Goal: Task Accomplishment & Management: Use online tool/utility

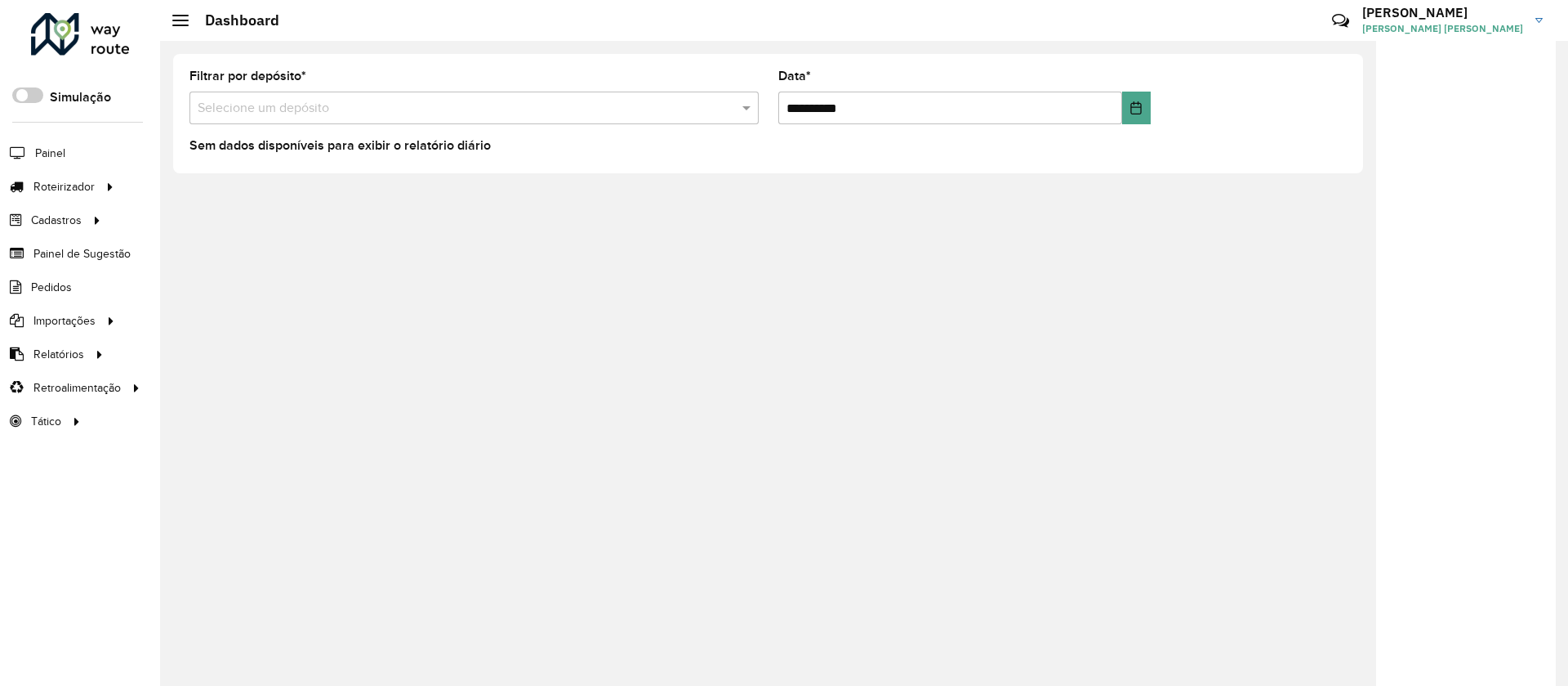
click at [439, 111] on input "text" at bounding box center [457, 109] width 520 height 20
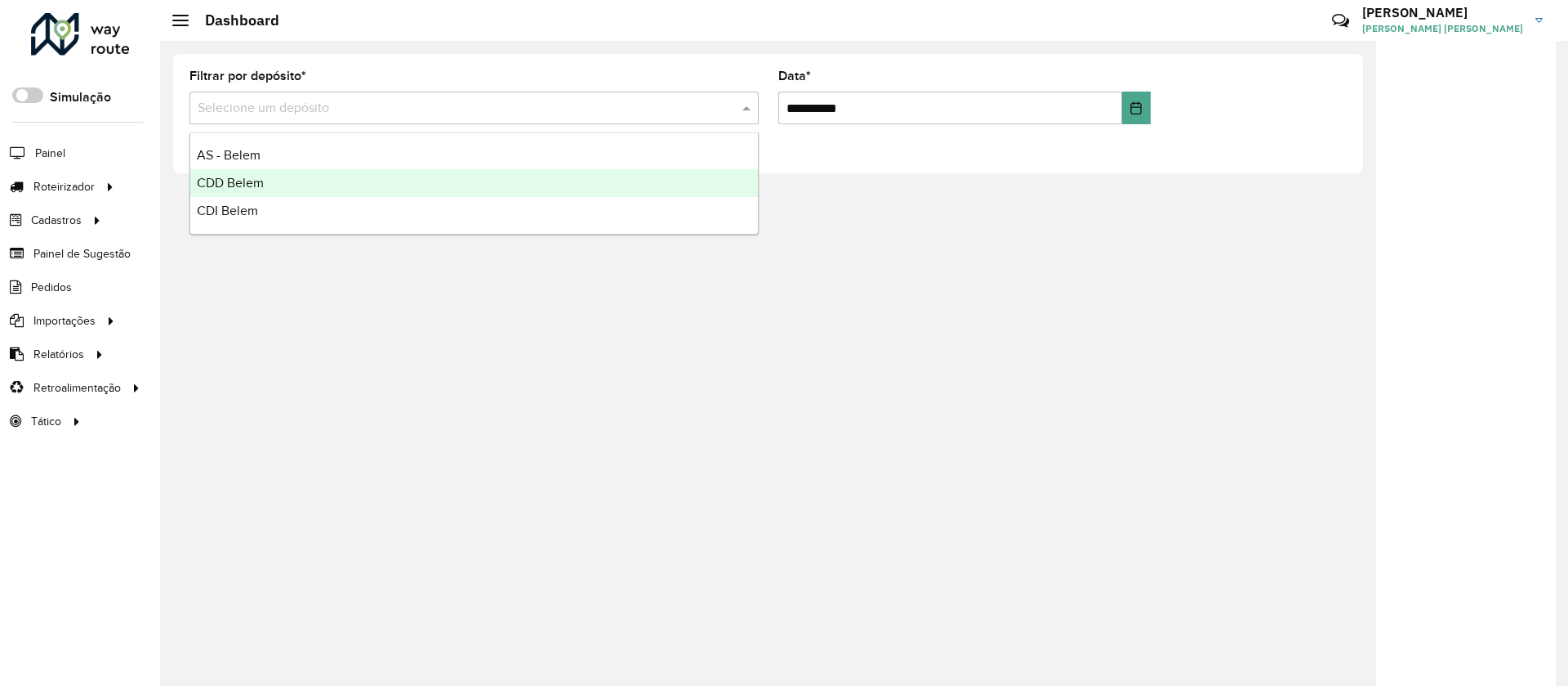
click at [320, 184] on div "CDD Belem" at bounding box center [474, 183] width 568 height 28
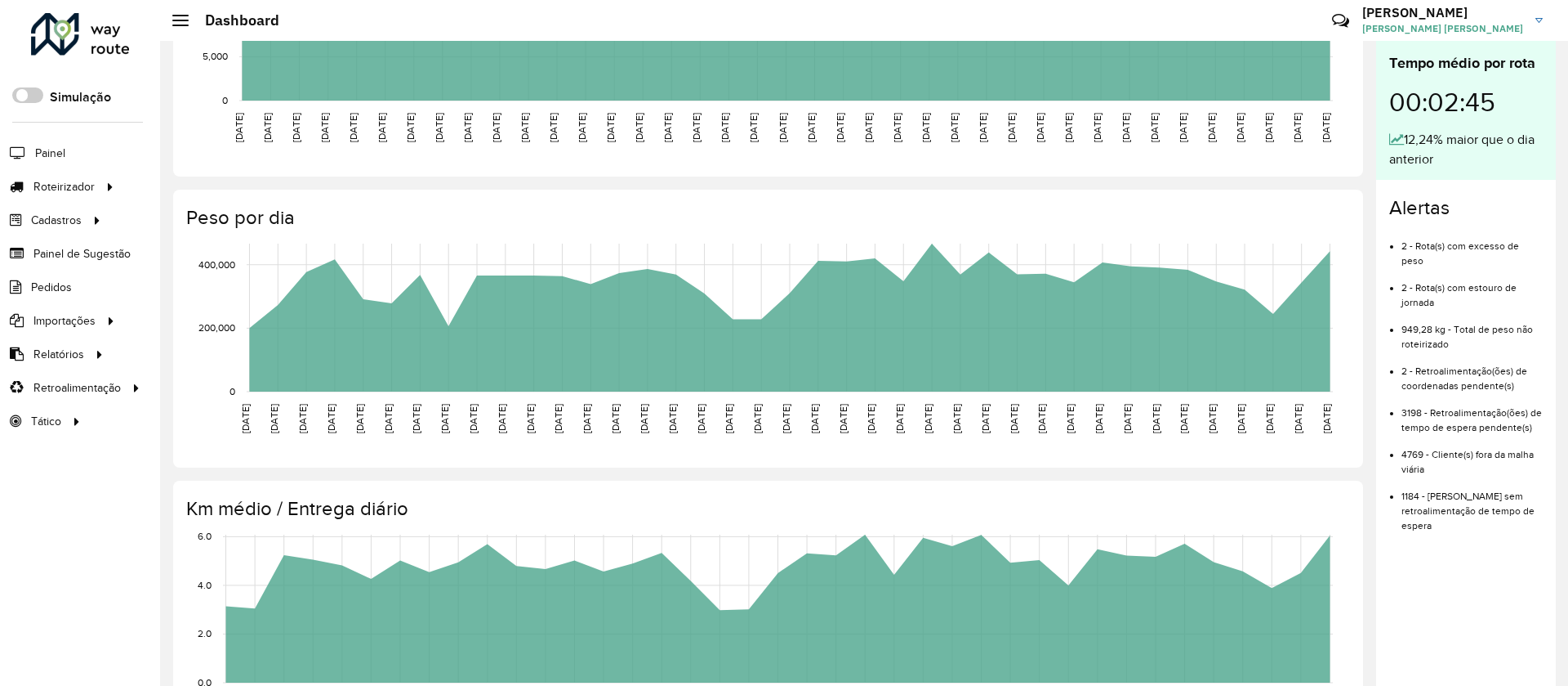
scroll to position [449, 0]
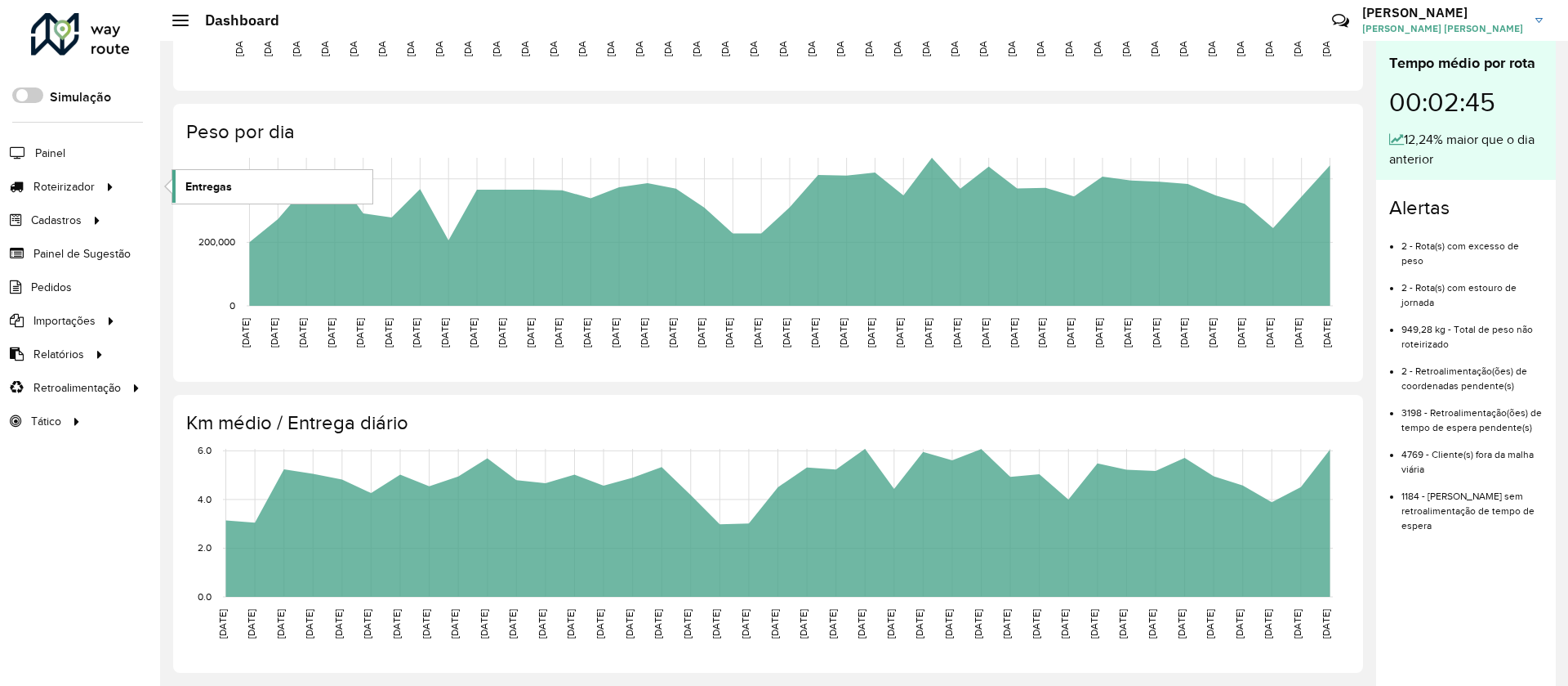
click at [237, 194] on link "Entregas" at bounding box center [272, 186] width 200 height 33
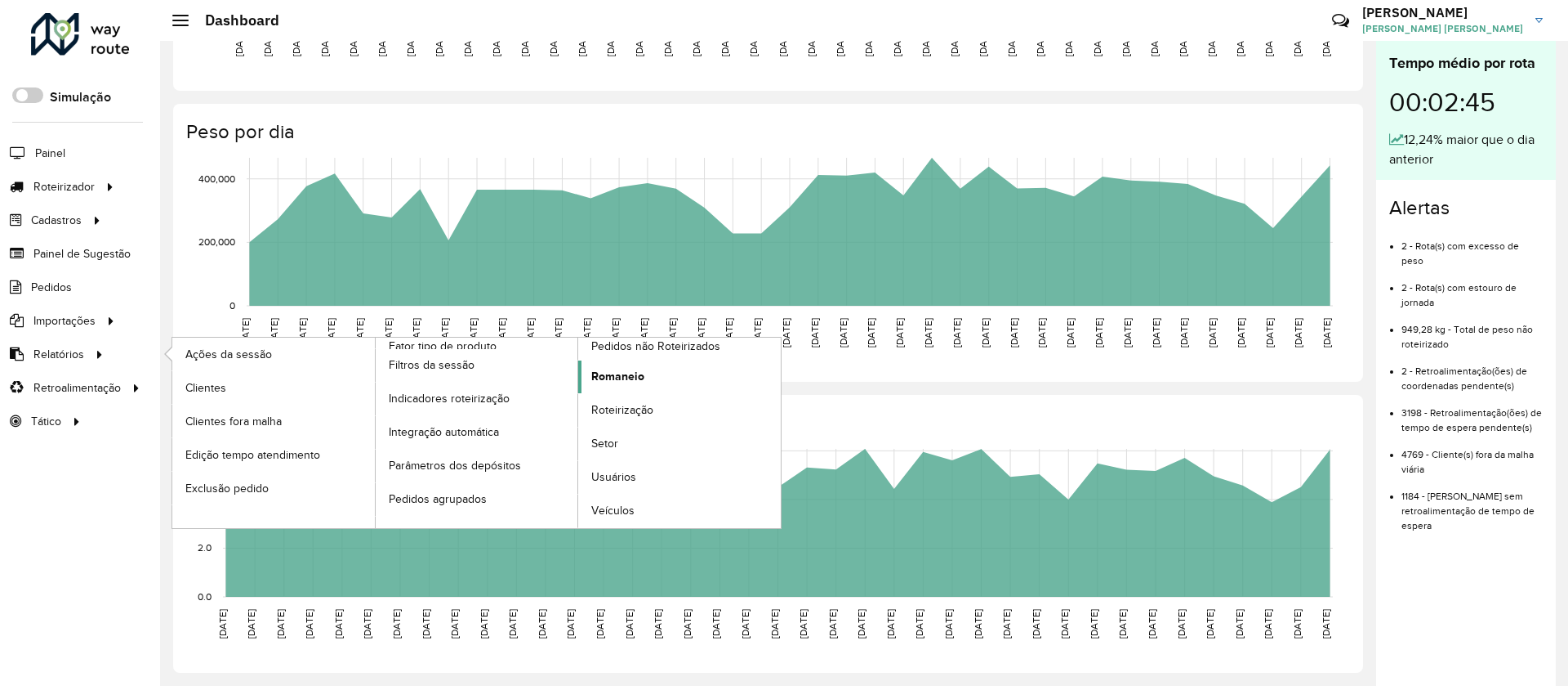
click at [630, 364] on span "Romaneio" at bounding box center [618, 376] width 53 height 17
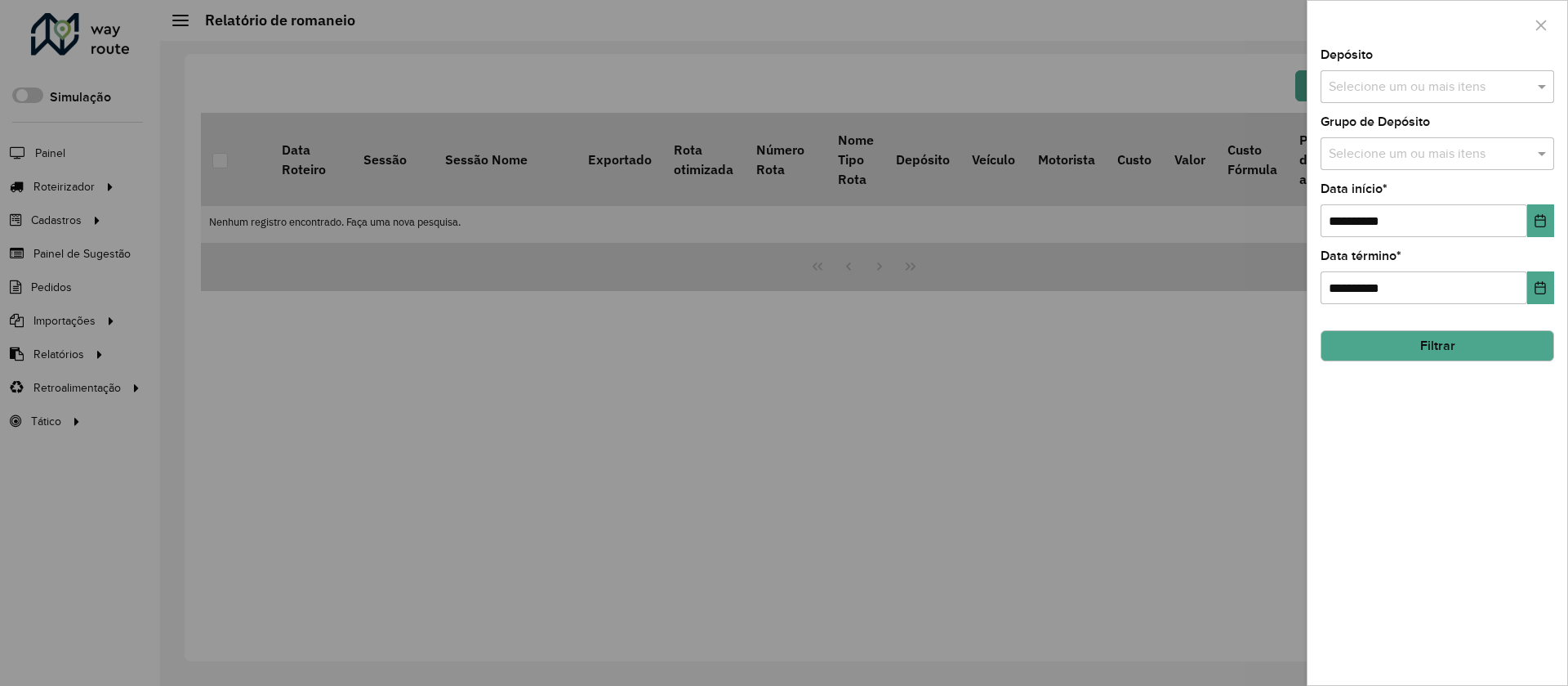
click at [831, 102] on div "Selecione um ou mais itens" at bounding box center [1438, 87] width 234 height 33
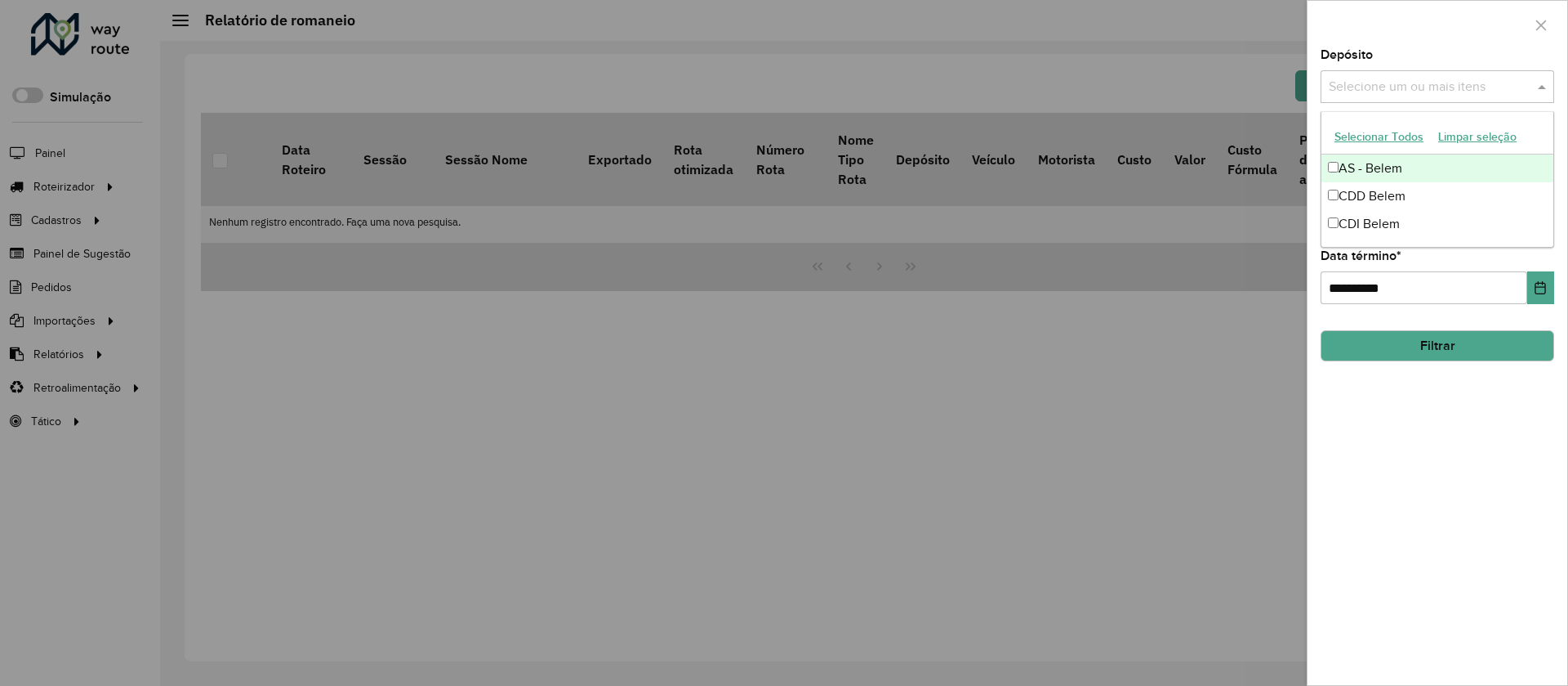
click at [831, 82] on input "text" at bounding box center [1430, 87] width 209 height 20
click at [831, 204] on div "CDD Belem" at bounding box center [1438, 196] width 232 height 28
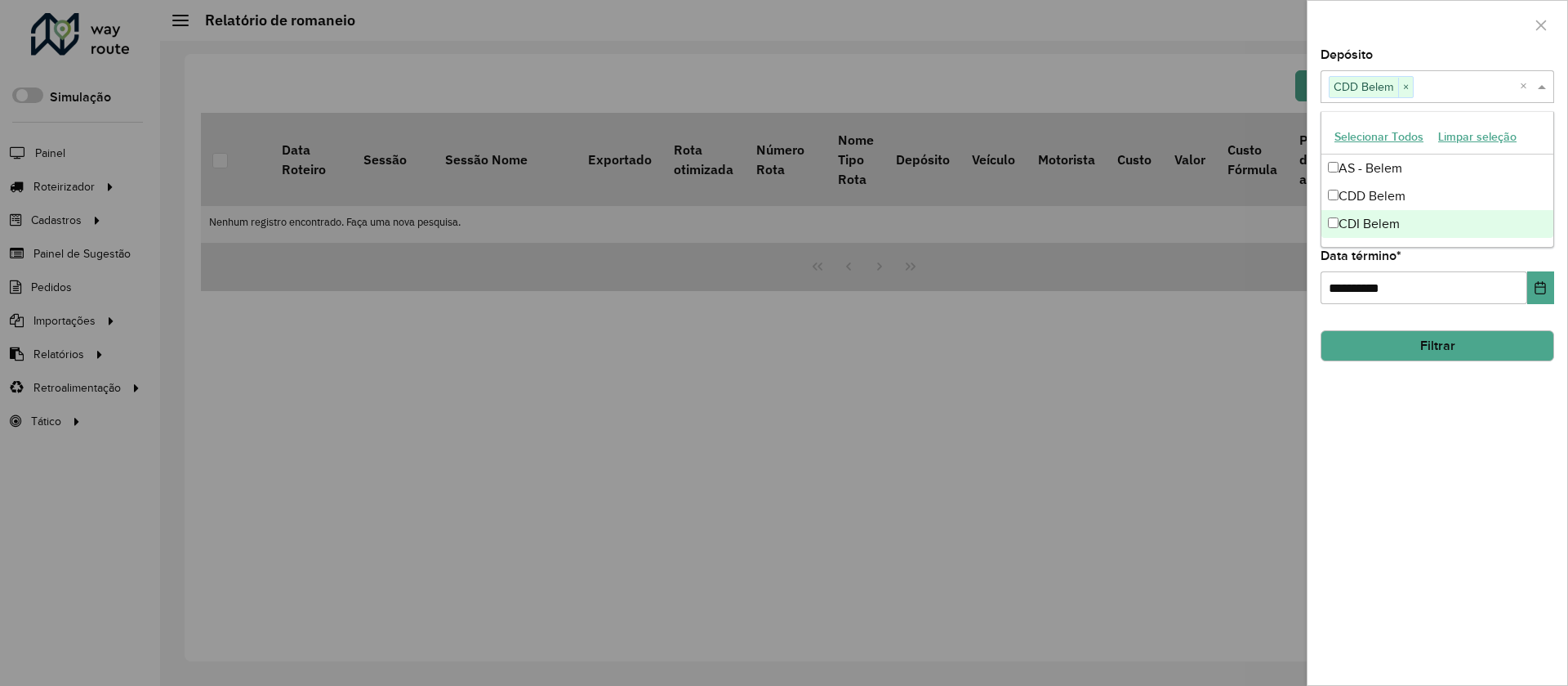
click at [831, 364] on div "**********" at bounding box center [1437, 366] width 260 height 636
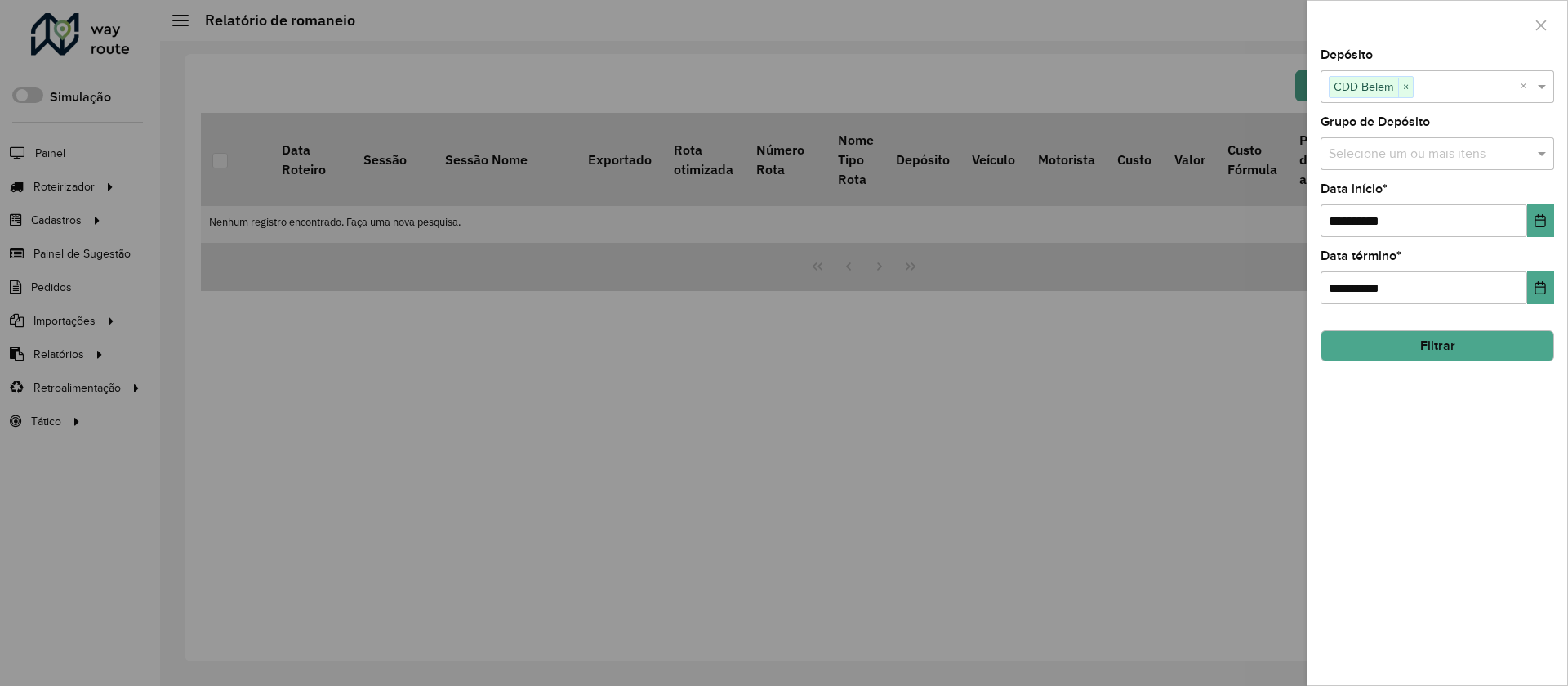
click at [831, 333] on button "Filtrar" at bounding box center [1438, 345] width 234 height 31
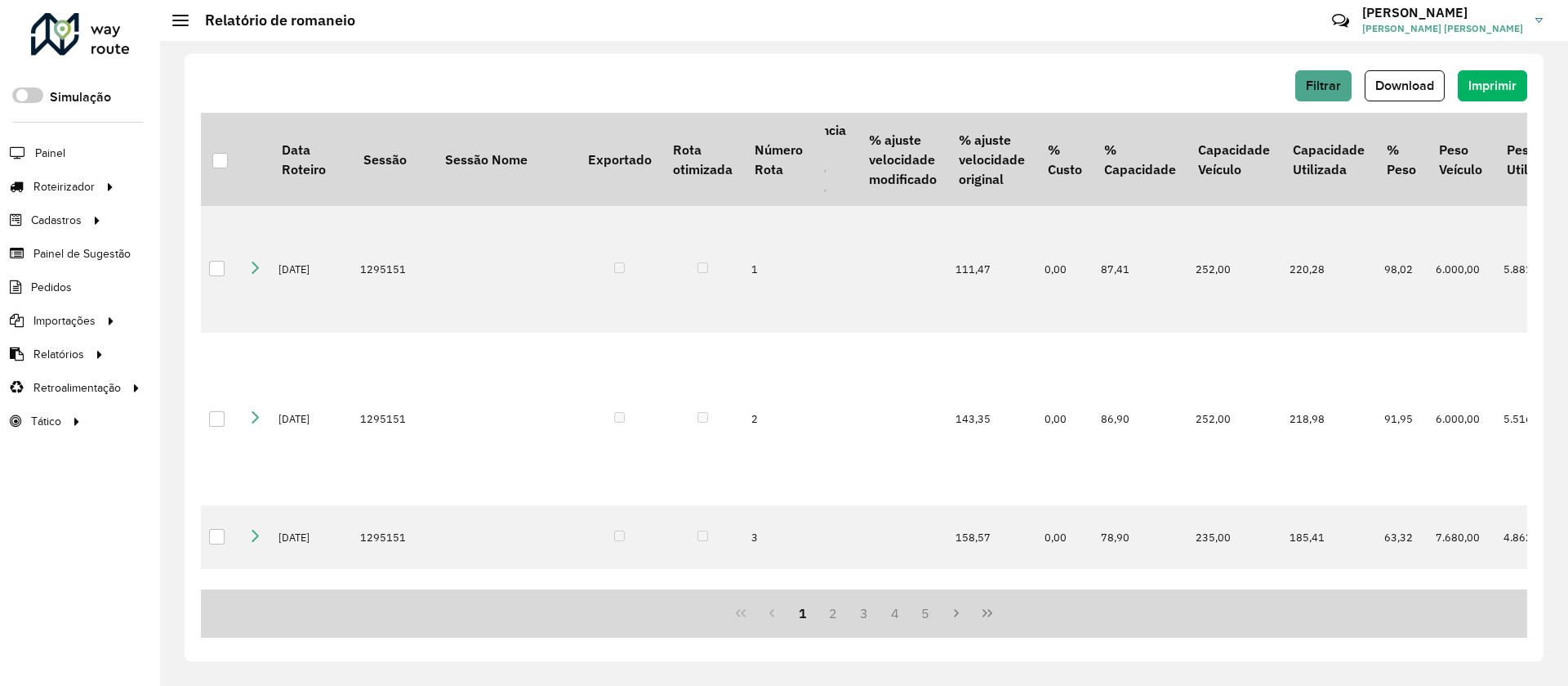
scroll to position [0, 1195]
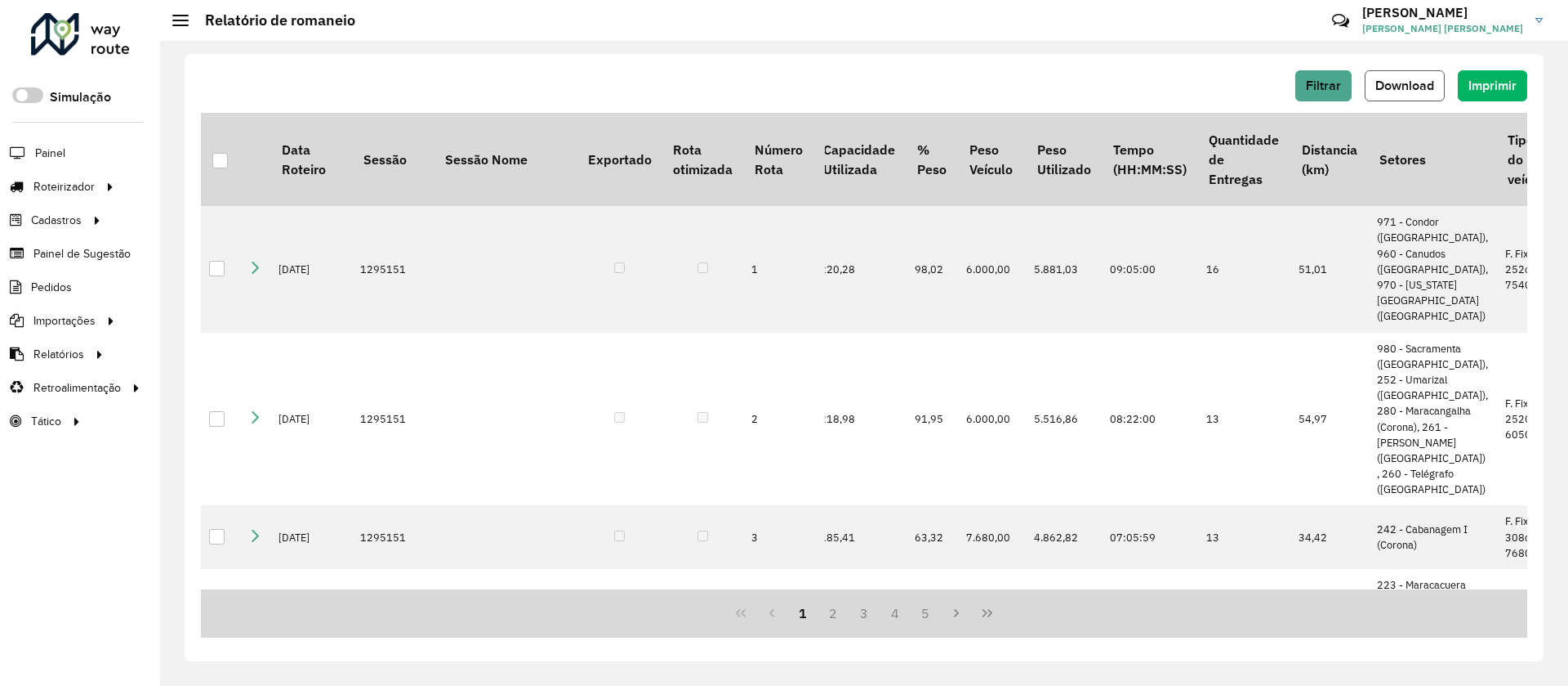
click at [831, 87] on span "Download" at bounding box center [1404, 85] width 59 height 14
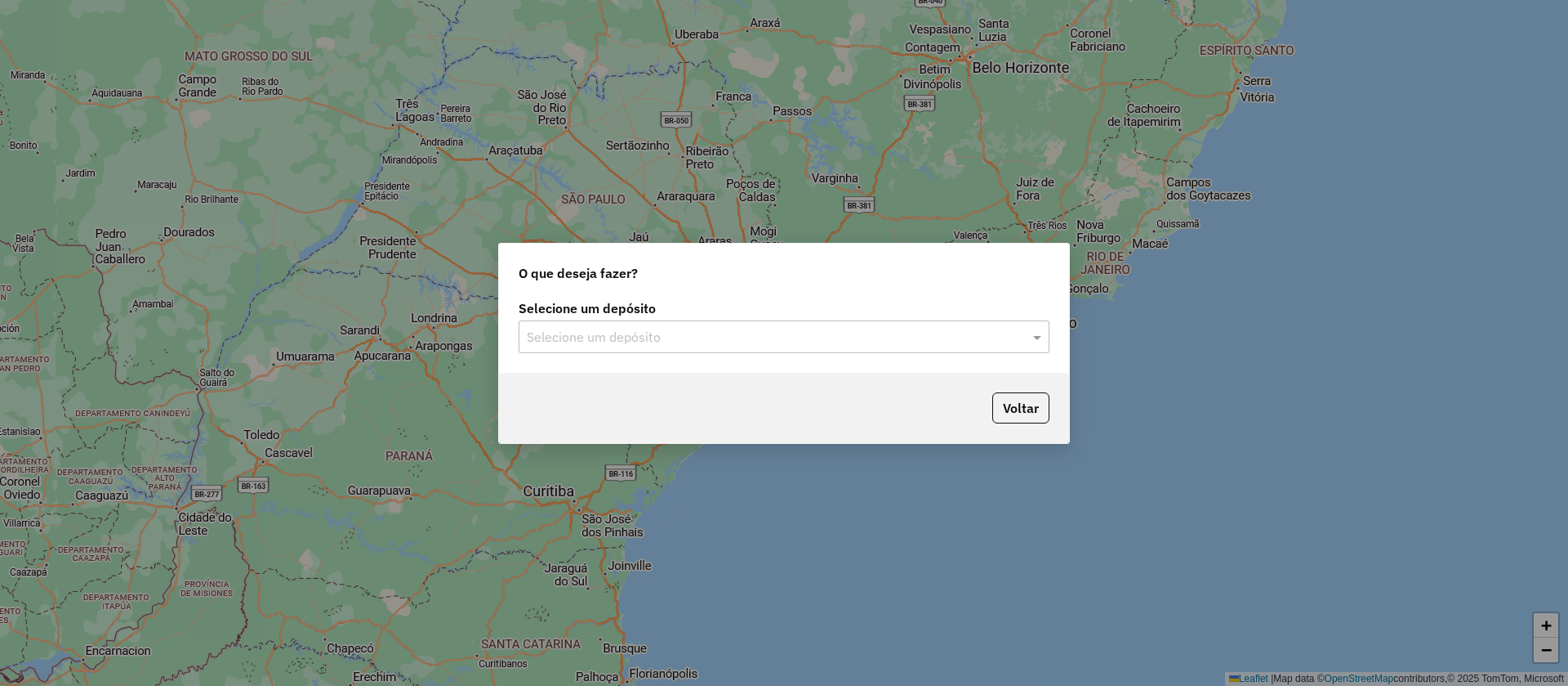
drag, startPoint x: 862, startPoint y: 329, endPoint x: 818, endPoint y: 350, distance: 48.8
click at [862, 329] on input "text" at bounding box center [767, 338] width 482 height 20
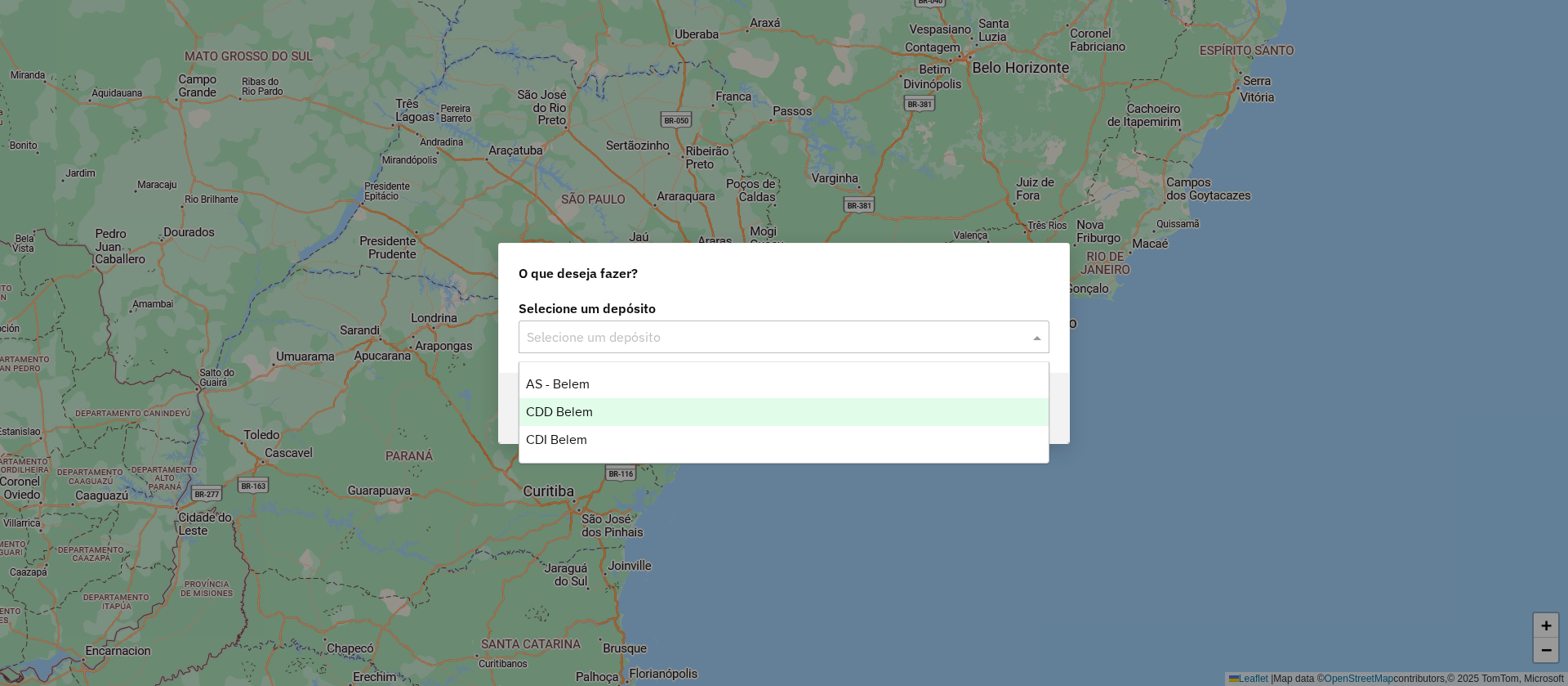
click at [677, 416] on div "CDD Belem" at bounding box center [784, 412] width 529 height 28
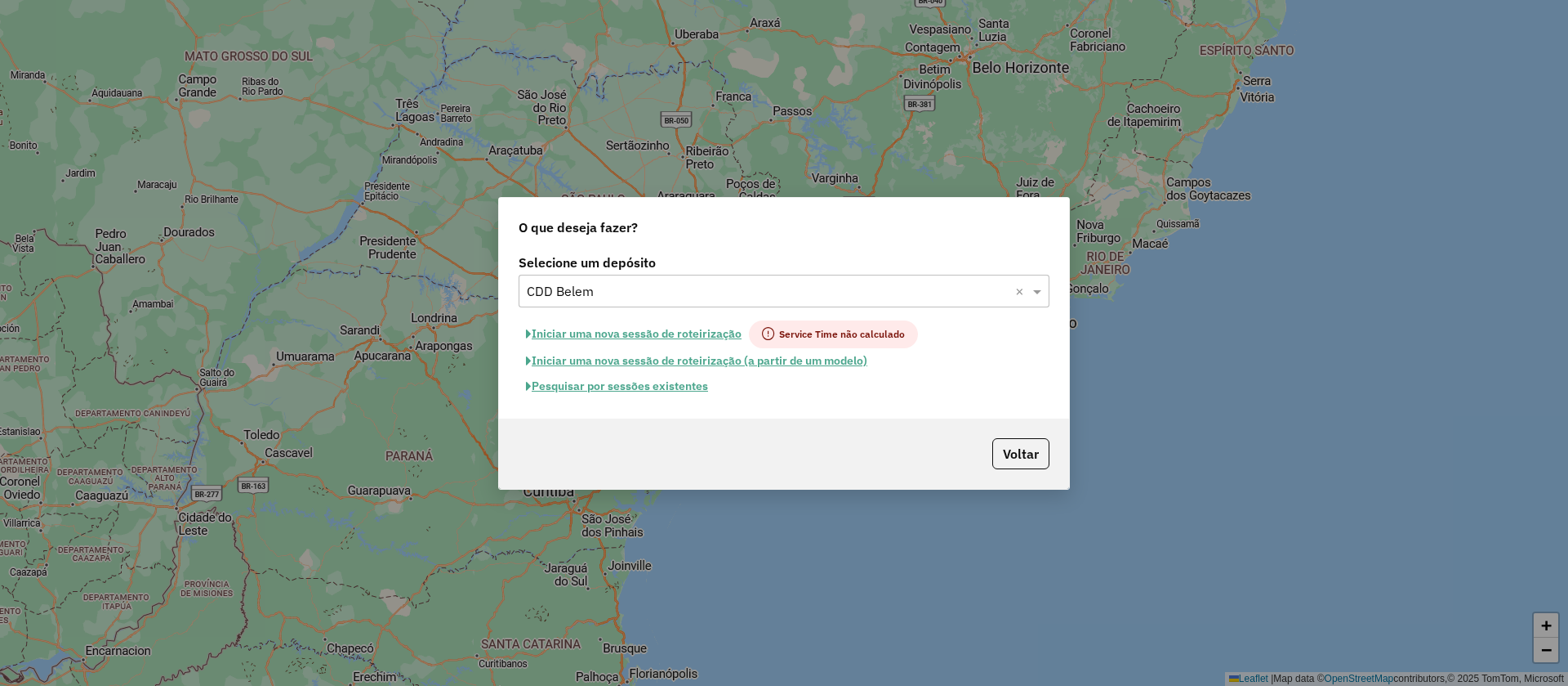
click at [702, 337] on button "Iniciar uma nova sessão de roteirização" at bounding box center [634, 335] width 231 height 28
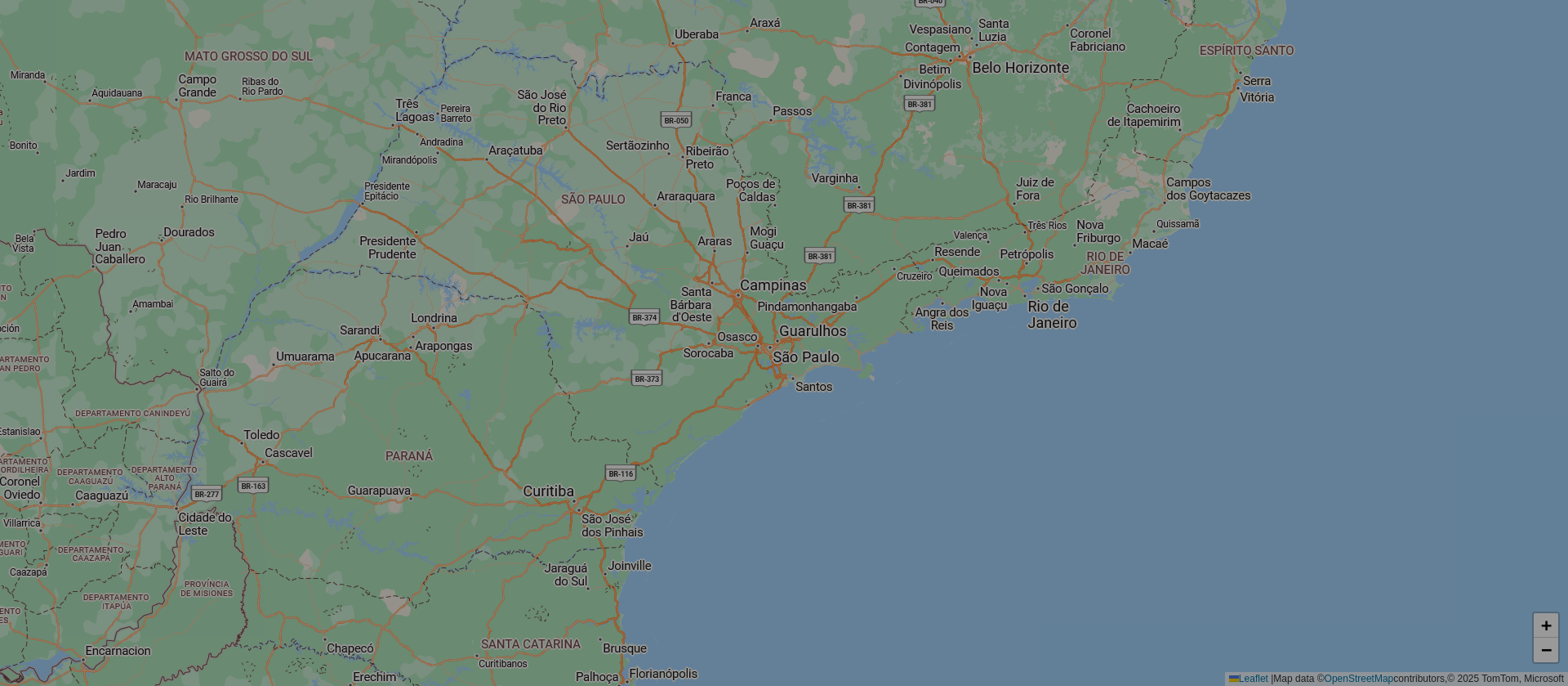
select select "*"
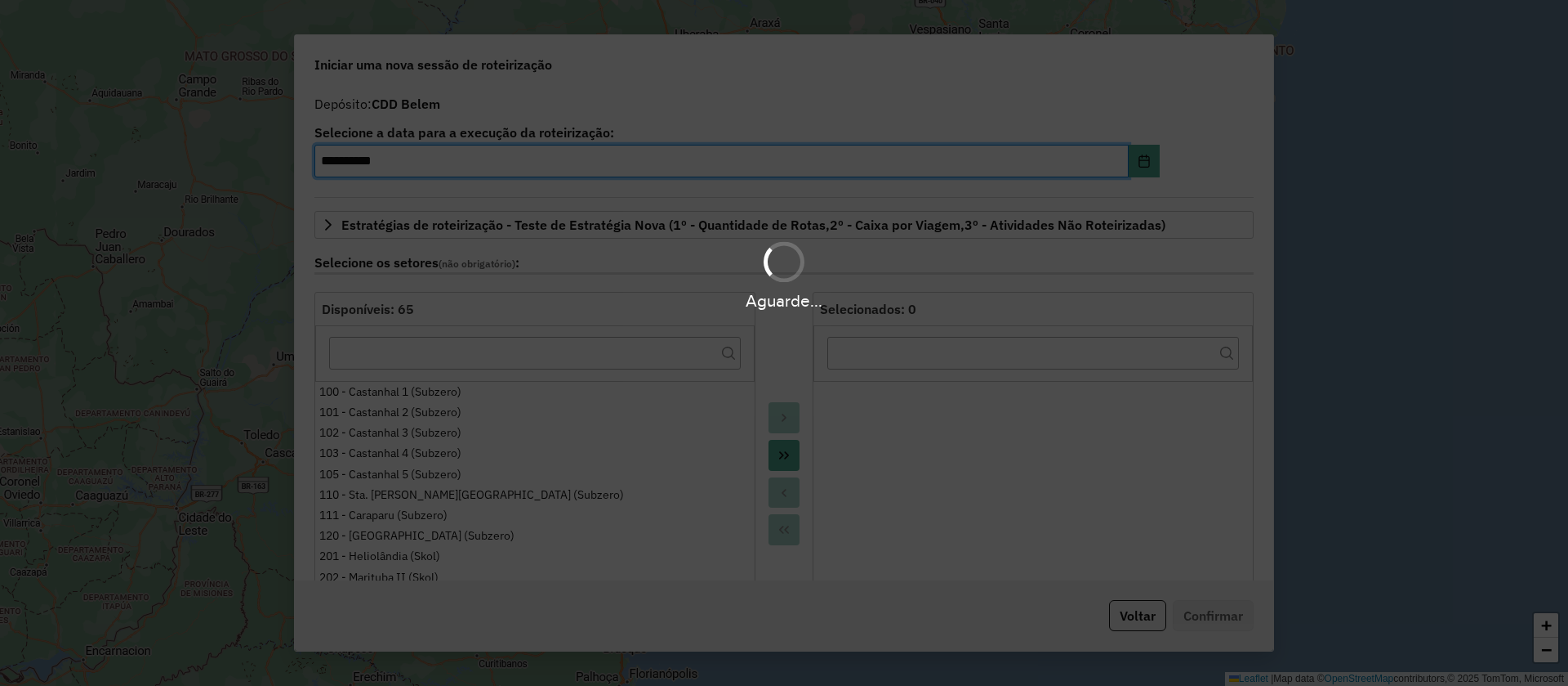
click at [1105, 619] on div "Aguarde..." at bounding box center [784, 343] width 1568 height 686
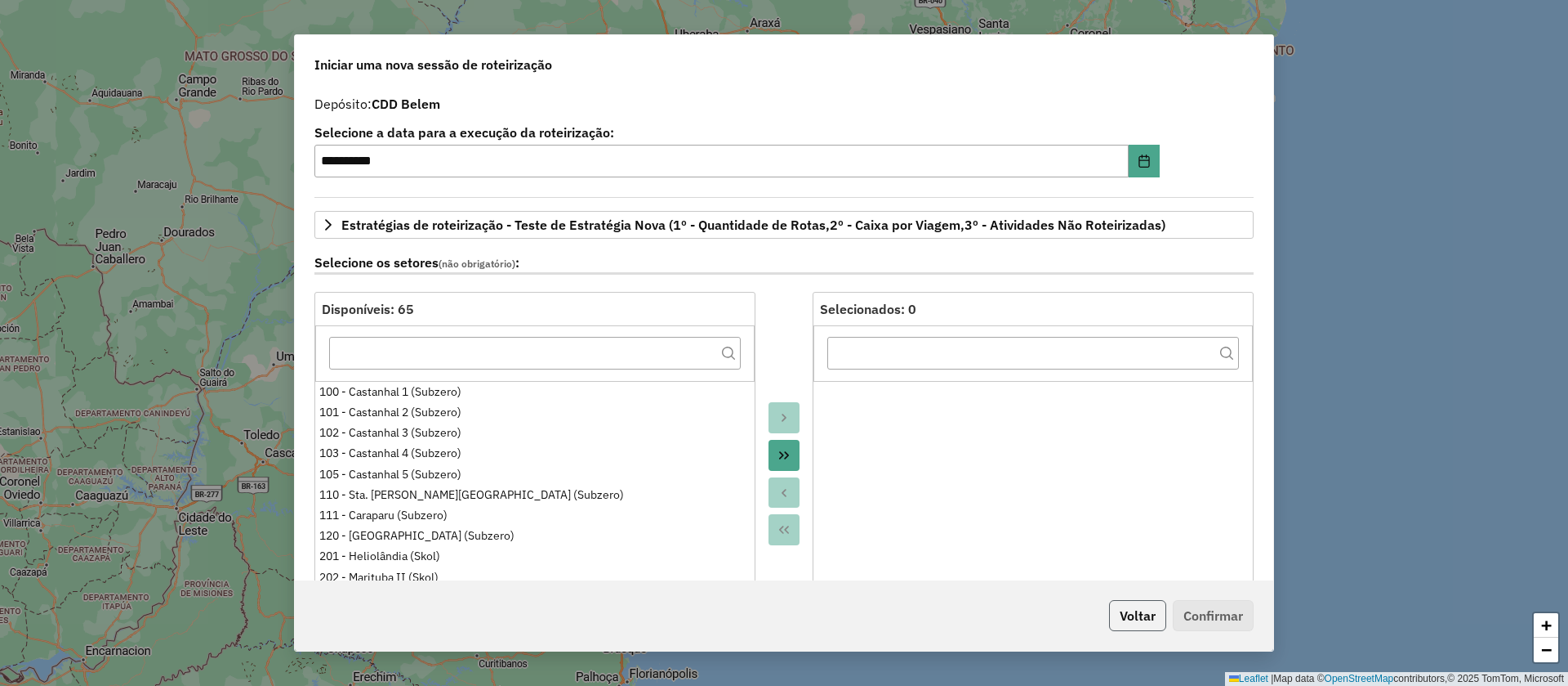
click at [1125, 620] on button "Voltar" at bounding box center [1137, 616] width 57 height 31
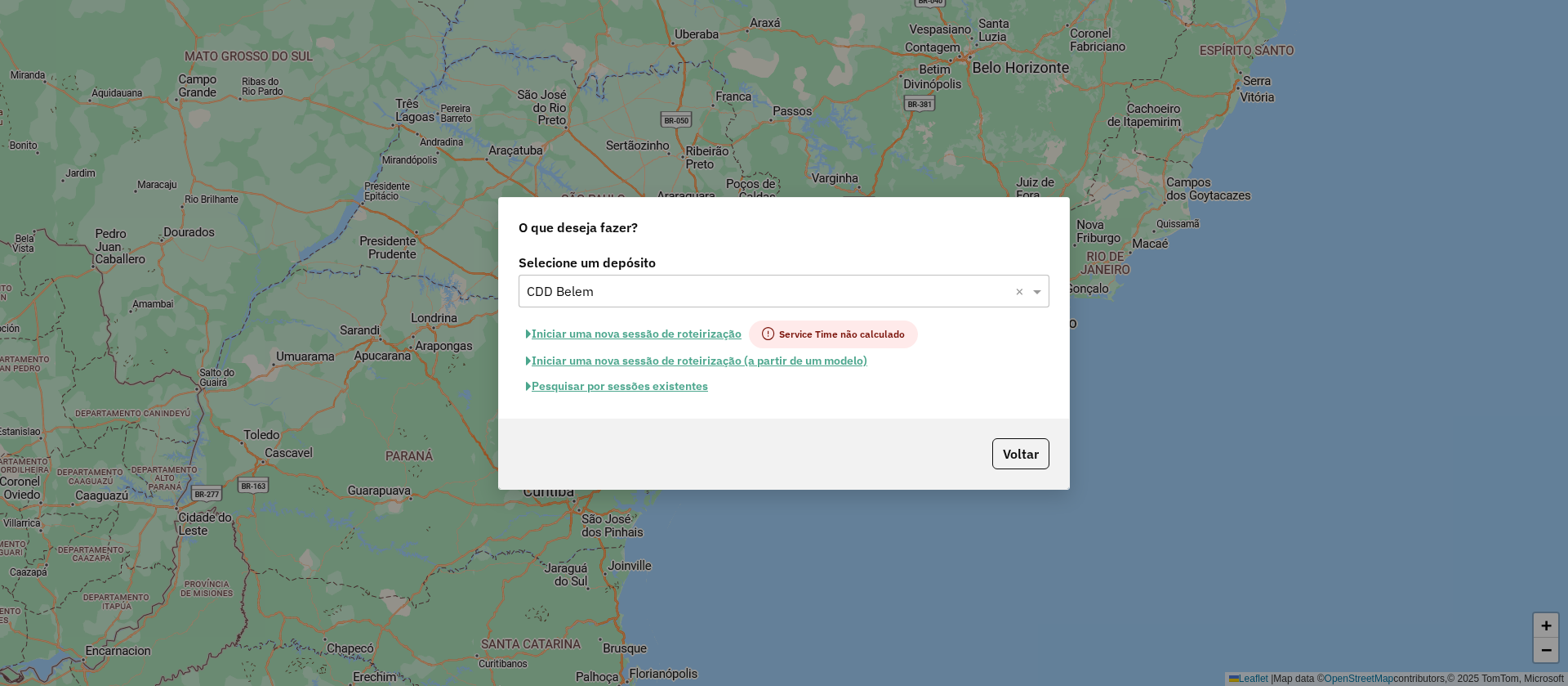
click at [631, 384] on button "Pesquisar por sessões existentes" at bounding box center [616, 386] width 197 height 26
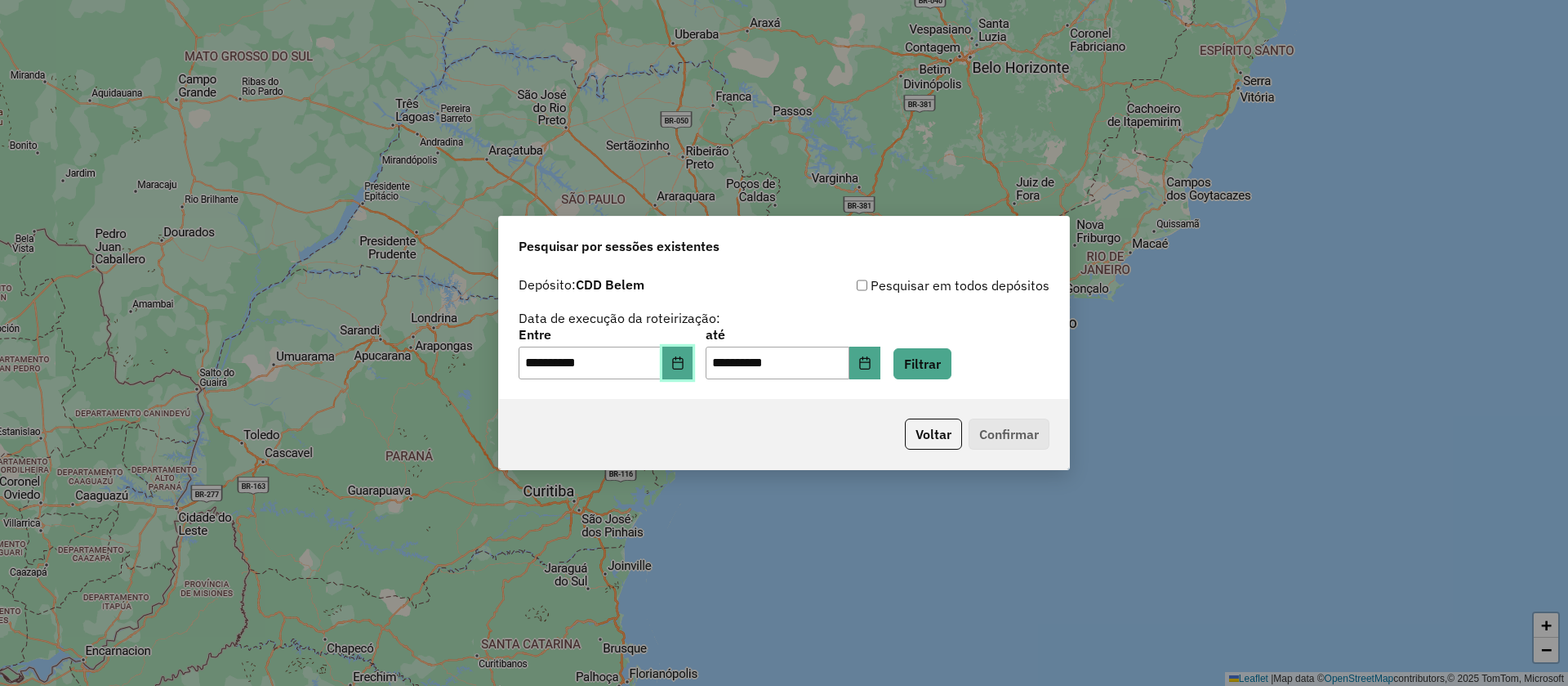
click at [685, 364] on icon "Choose Date" at bounding box center [678, 363] width 13 height 13
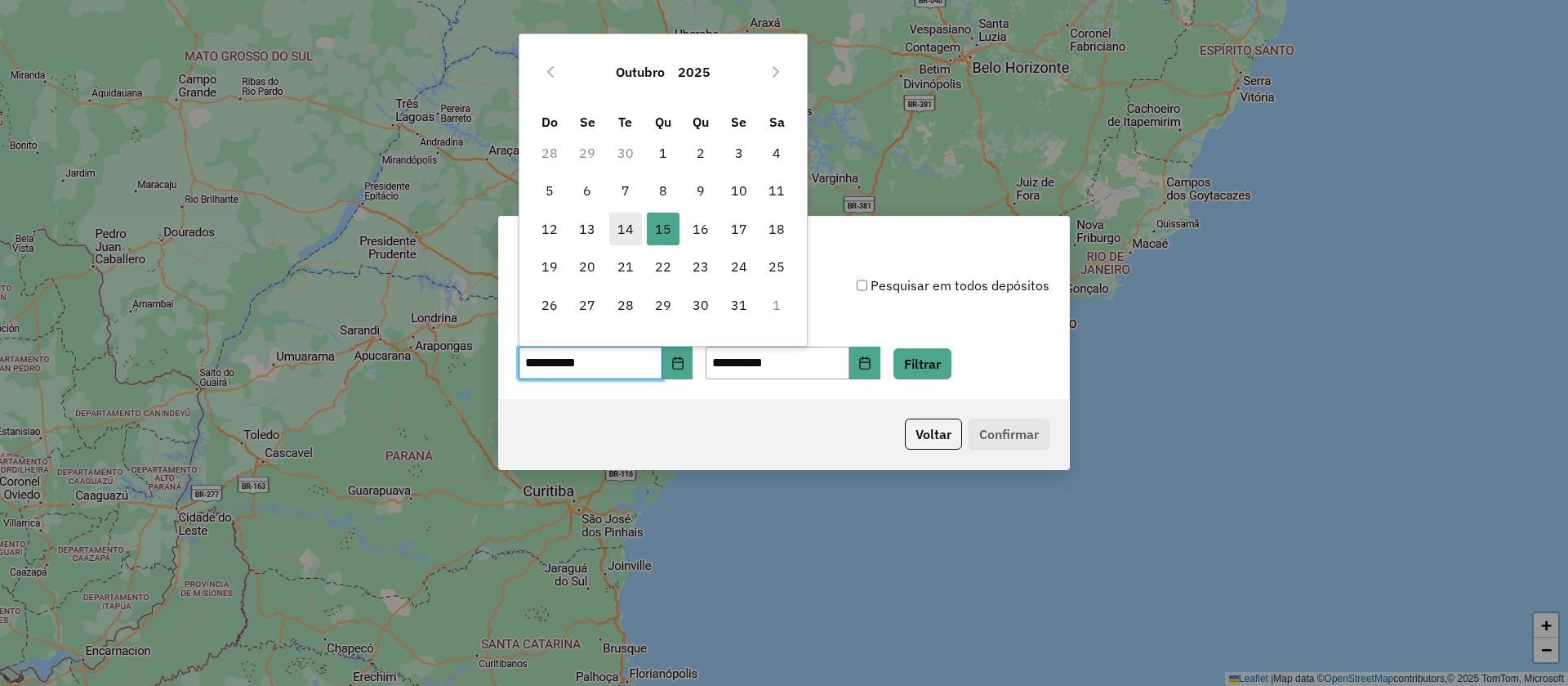
click at [626, 226] on span "14" at bounding box center [626, 229] width 33 height 33
type input "**********"
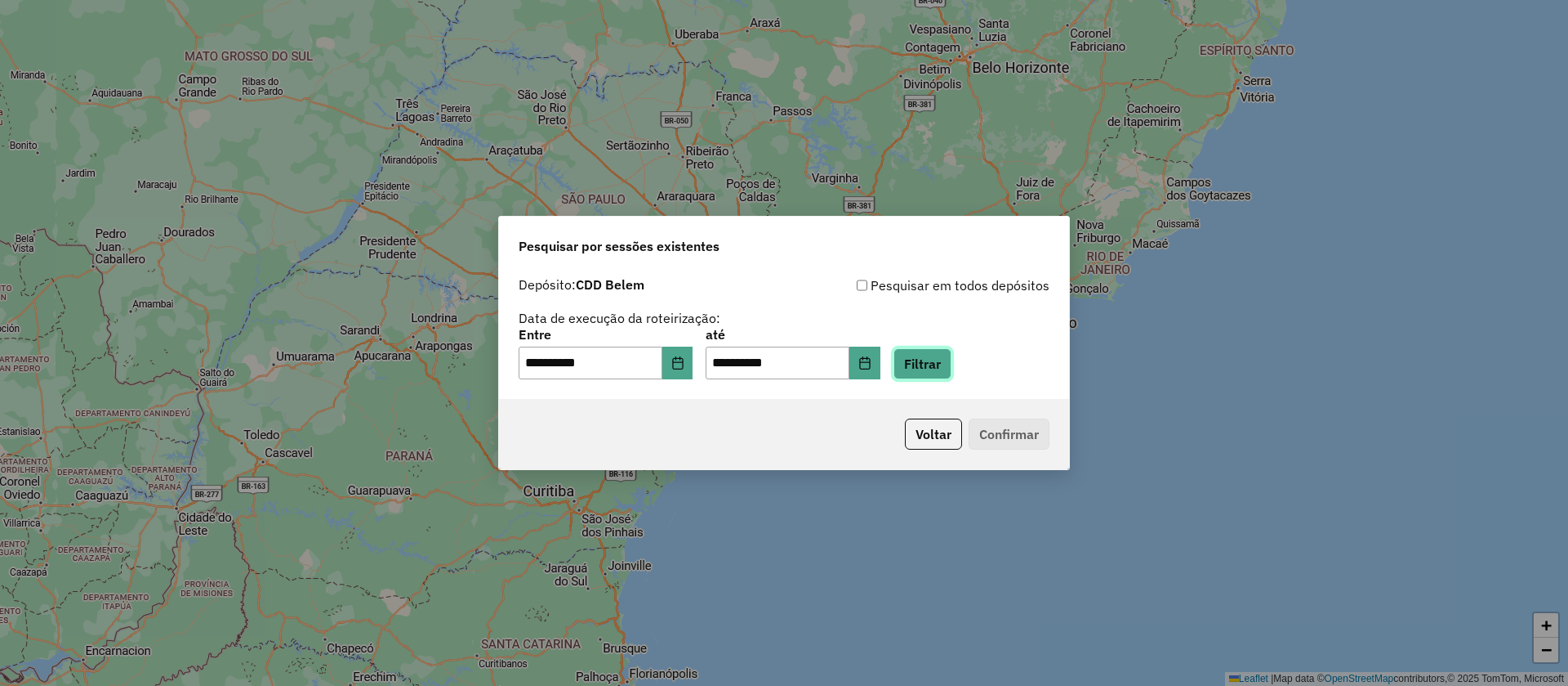
click at [948, 350] on button "Filtrar" at bounding box center [922, 364] width 58 height 31
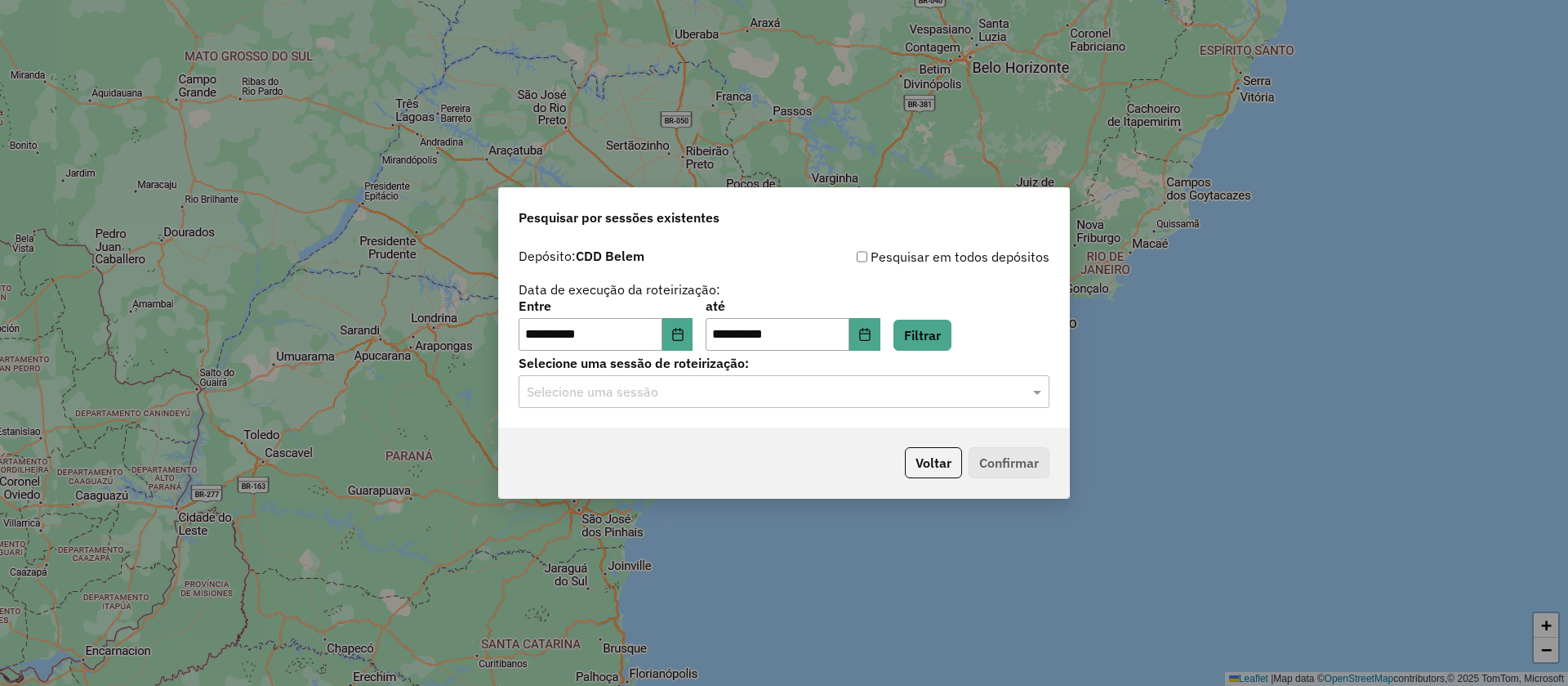
click at [737, 390] on input "text" at bounding box center [767, 392] width 482 height 20
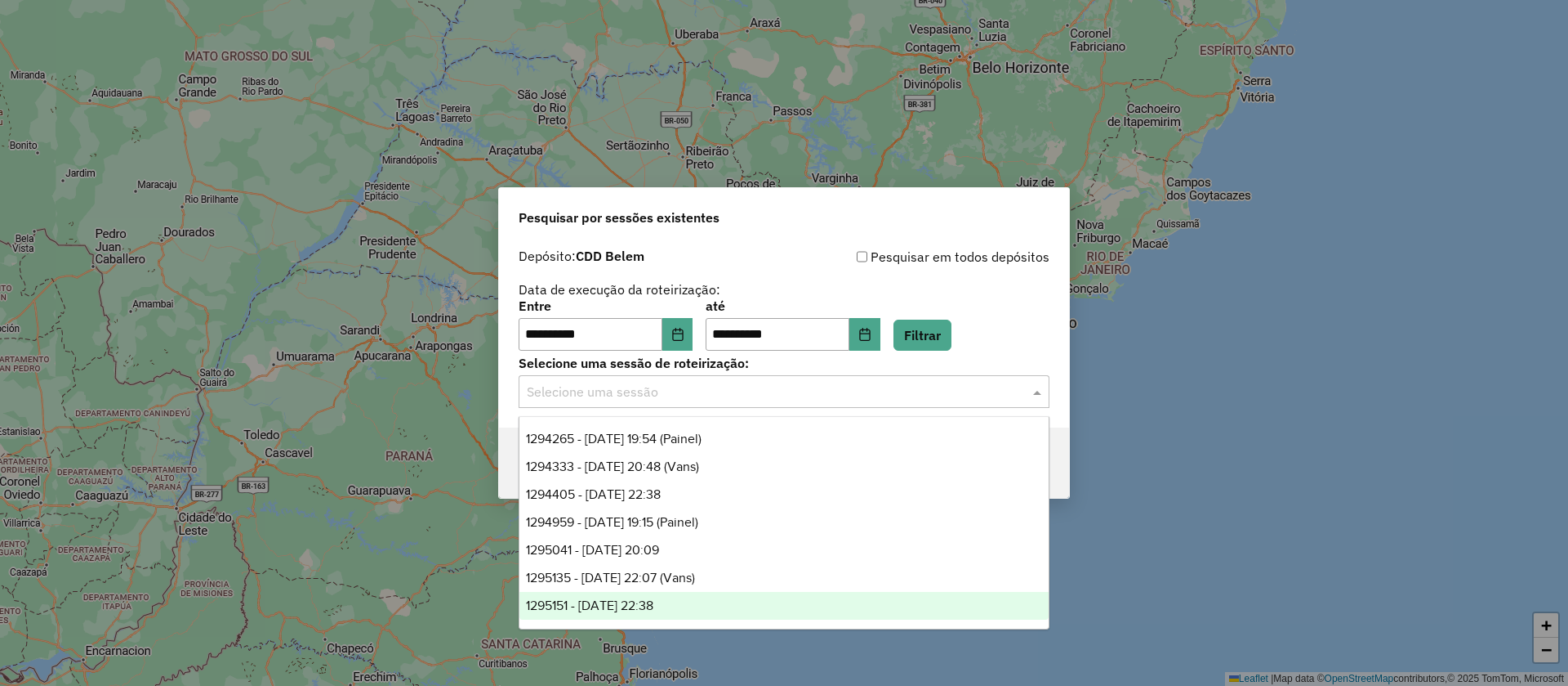
click at [726, 607] on div "1295151 - 15/10/2025 22:38" at bounding box center [784, 606] width 529 height 28
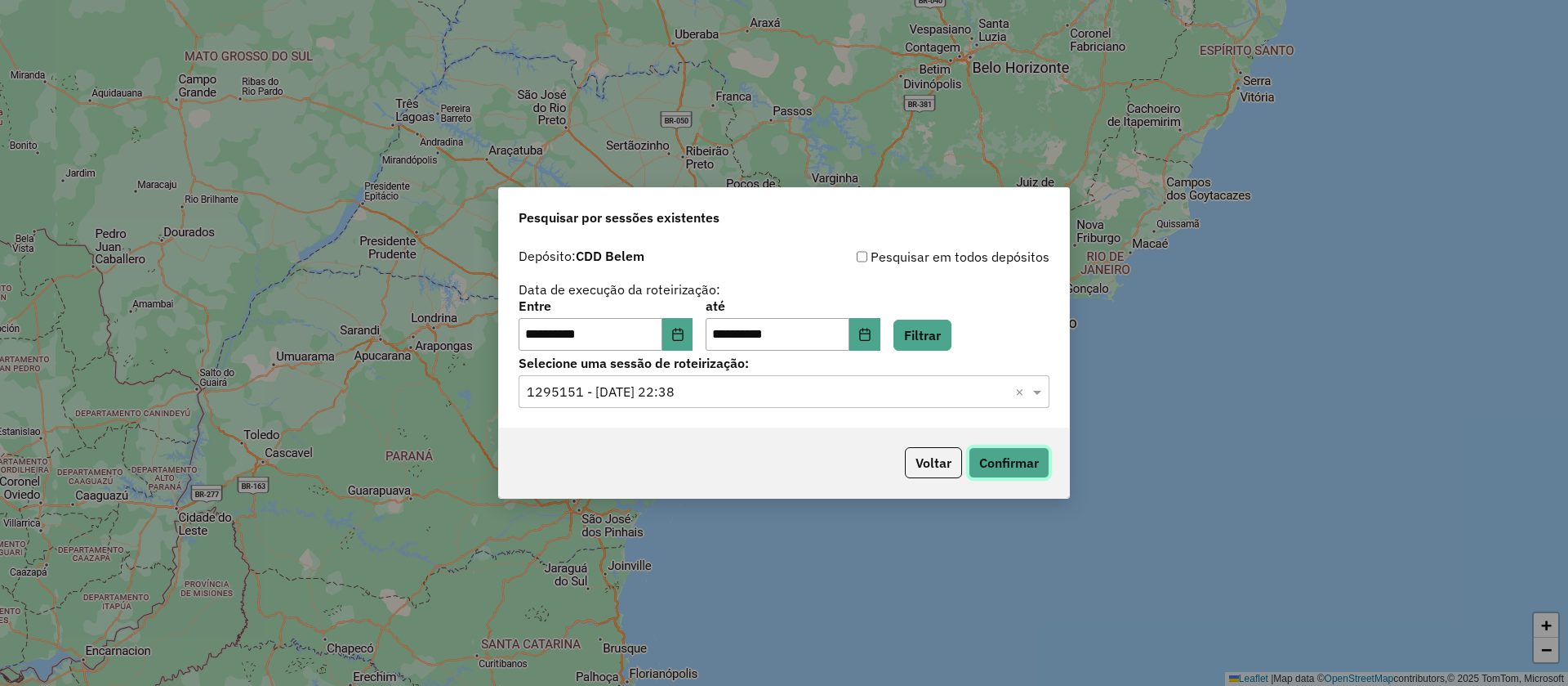
click at [1019, 460] on button "Confirmar" at bounding box center [1009, 463] width 81 height 31
drag, startPoint x: 745, startPoint y: 417, endPoint x: 745, endPoint y: 406, distance: 11.0
click at [744, 417] on div "**********" at bounding box center [784, 333] width 570 height 187
click at [748, 402] on div "Selecione uma sessão × 1295151 - 15/10/2025 22:38 ×" at bounding box center [784, 392] width 531 height 33
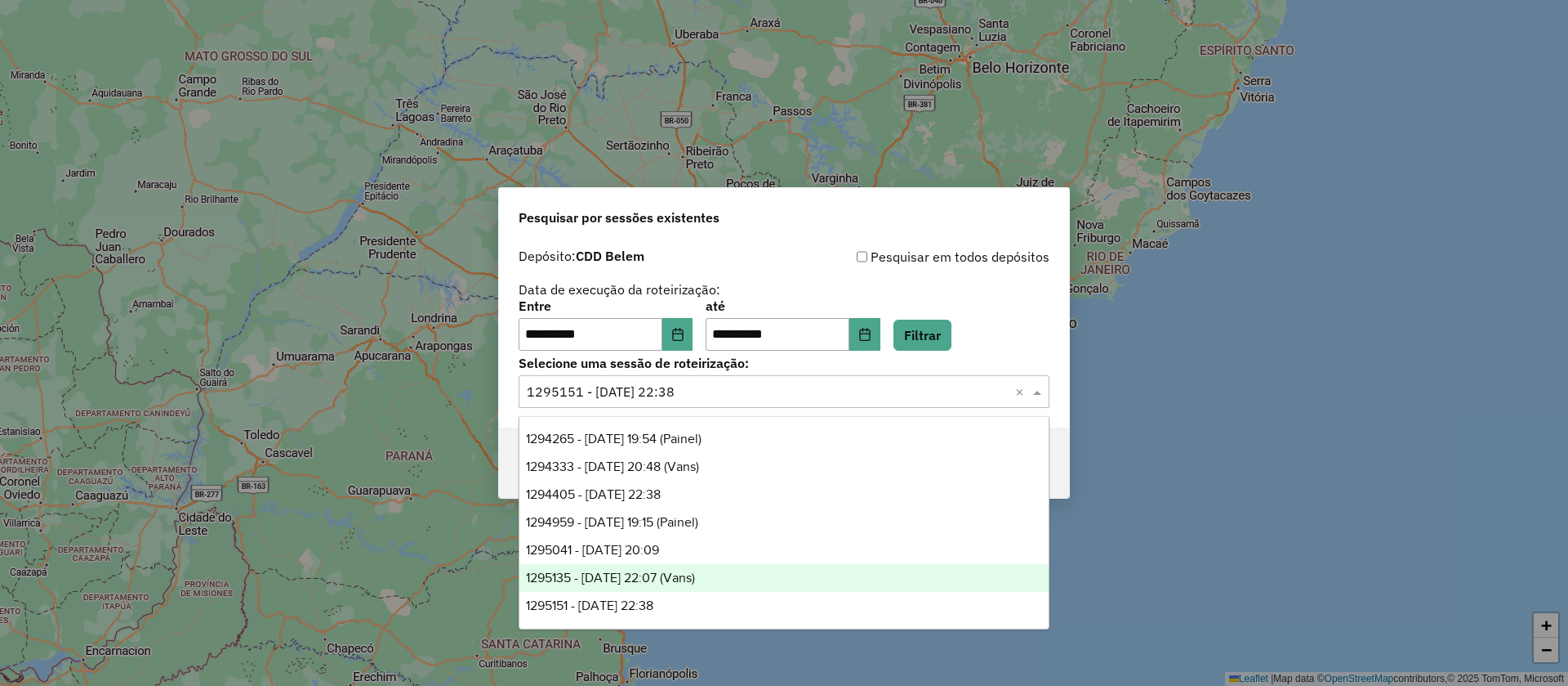
drag, startPoint x: 729, startPoint y: 572, endPoint x: 757, endPoint y: 549, distance: 36.2
click at [728, 572] on div "1295135 - 15/10/2025 22:07 (Vans)" at bounding box center [784, 578] width 529 height 28
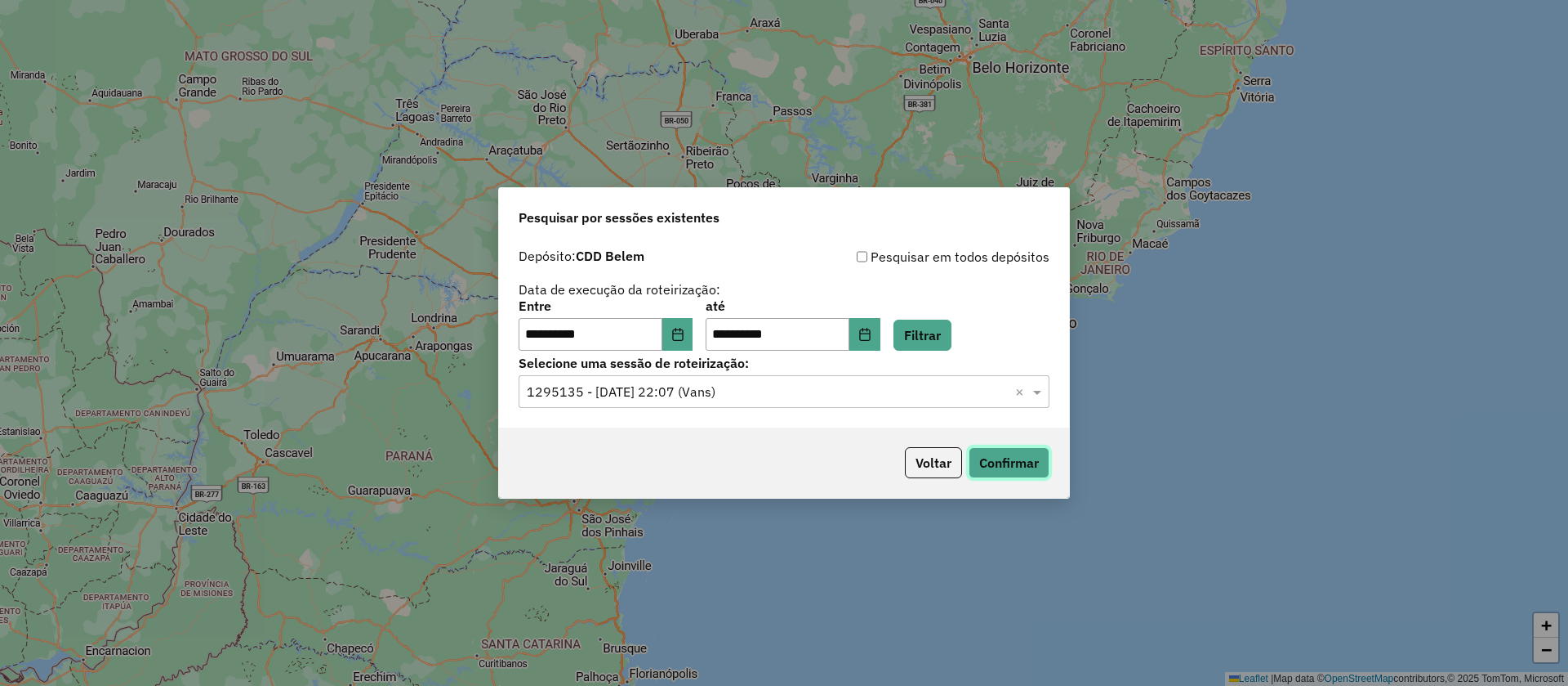
click at [1001, 458] on button "Confirmar" at bounding box center [1009, 463] width 81 height 31
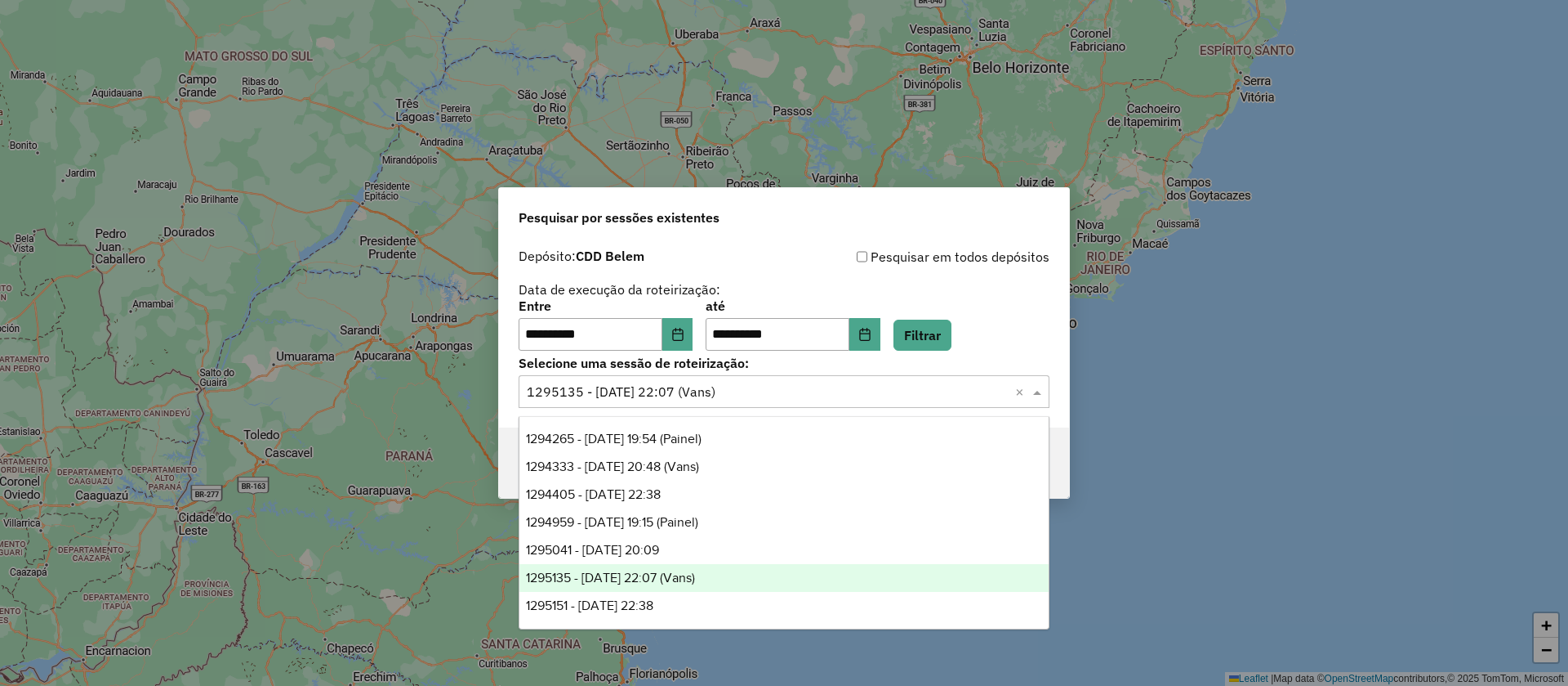
click at [784, 397] on input "text" at bounding box center [767, 392] width 482 height 20
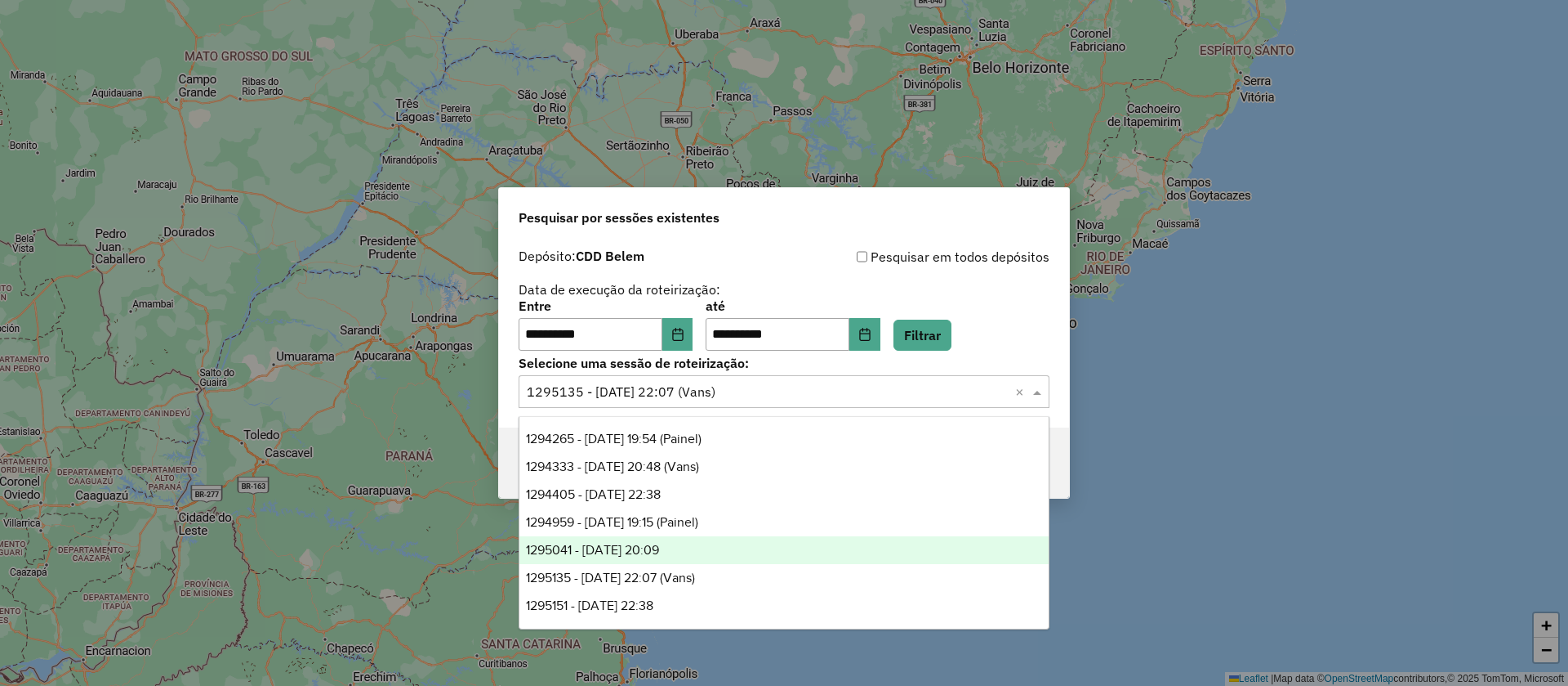
click at [731, 543] on div "1295041 - 15/10/2025 20:09" at bounding box center [784, 550] width 529 height 28
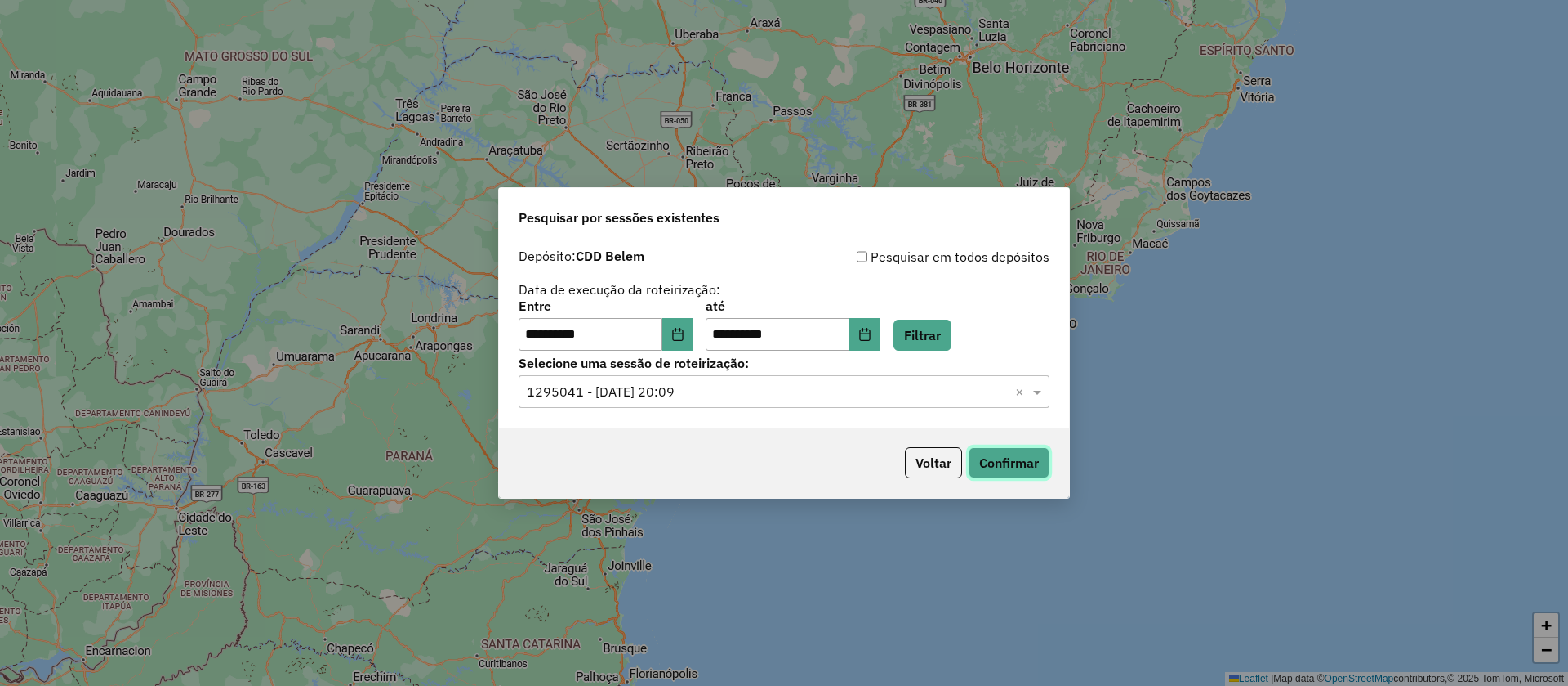
click at [1014, 462] on button "Confirmar" at bounding box center [1009, 463] width 81 height 31
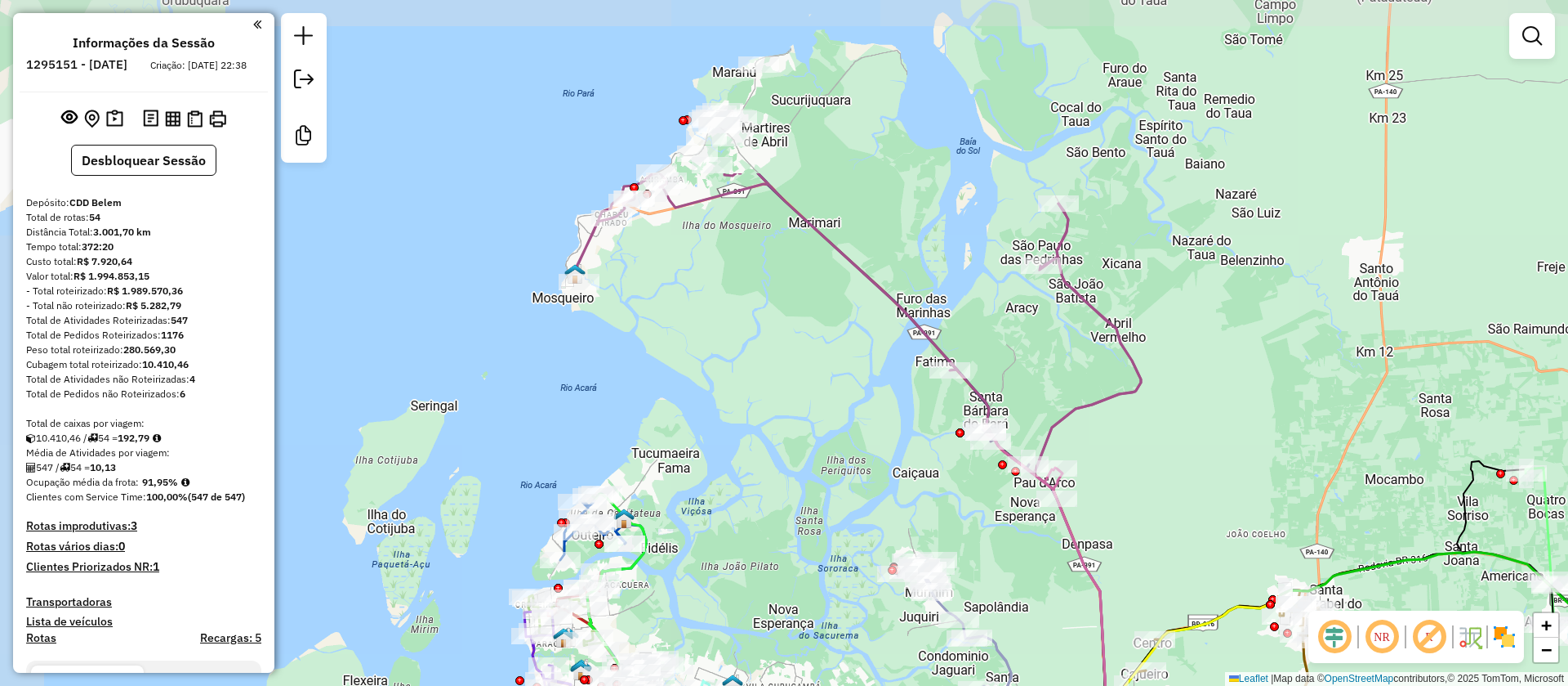
drag, startPoint x: 701, startPoint y: 259, endPoint x: 892, endPoint y: 345, distance: 209.5
click at [1200, 500] on div "Janela de atendimento Grade de atendimento Capacidade Transportadoras Veículos …" at bounding box center [784, 343] width 1568 height 686
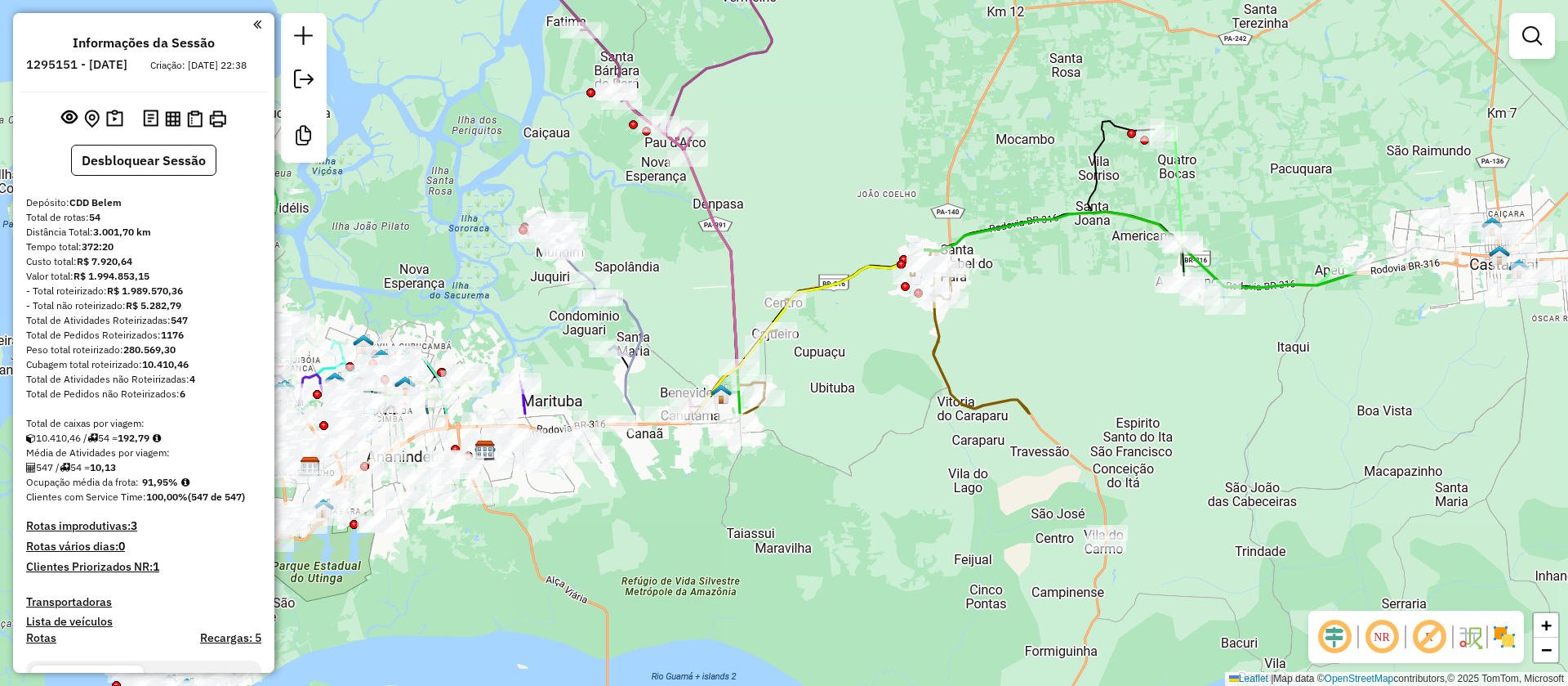
drag, startPoint x: 742, startPoint y: 334, endPoint x: 480, endPoint y: 129, distance: 332.7
click at [480, 129] on div "Janela de atendimento Grade de atendimento Capacidade Transportadoras Veículos …" at bounding box center [784, 343] width 1568 height 686
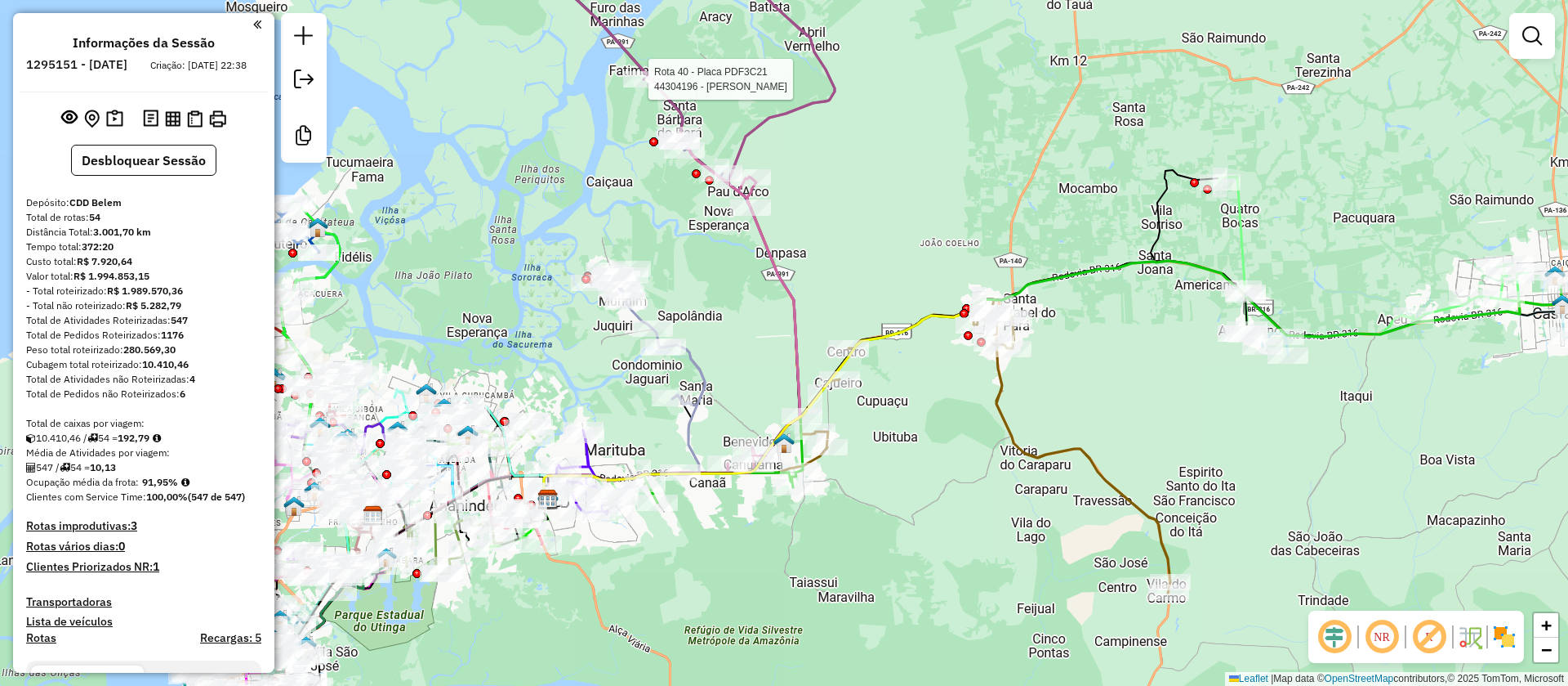
select select "**********"
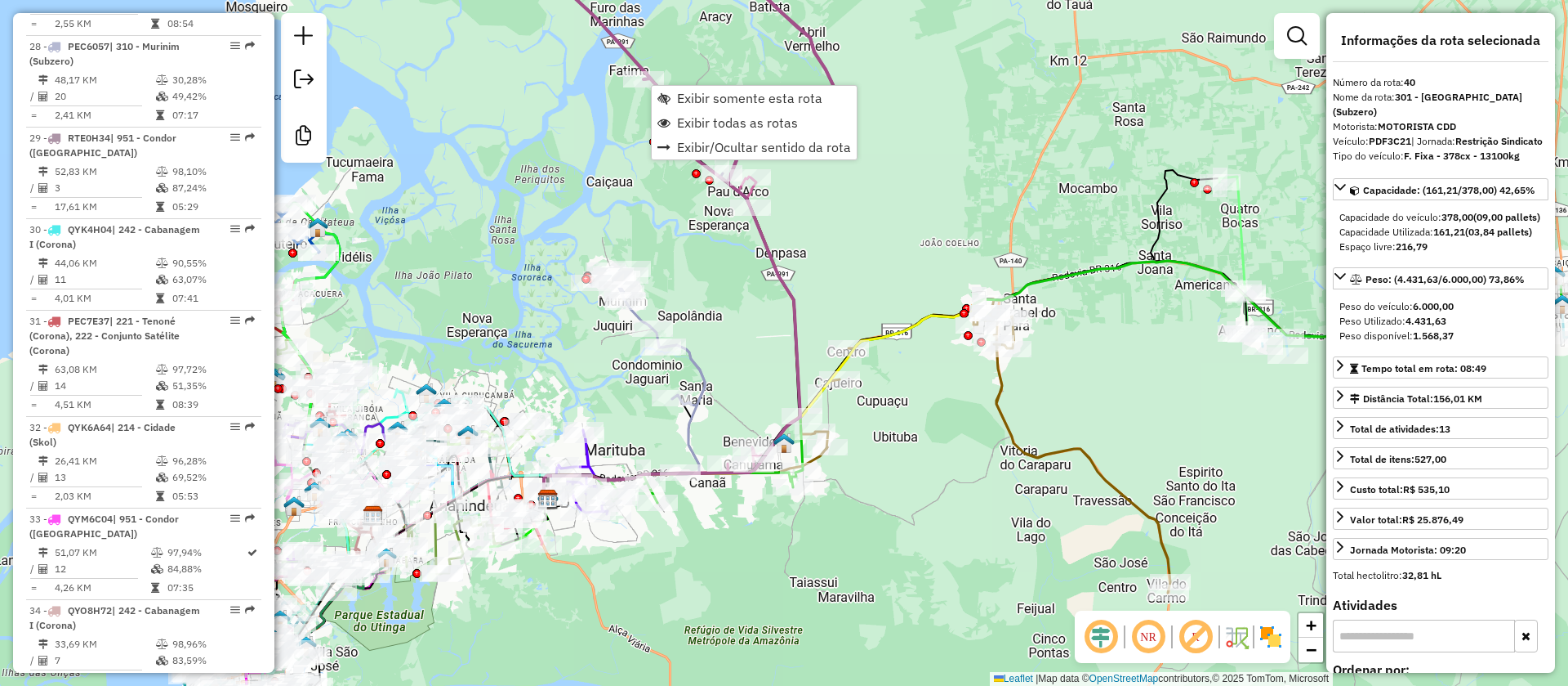
scroll to position [4490, 0]
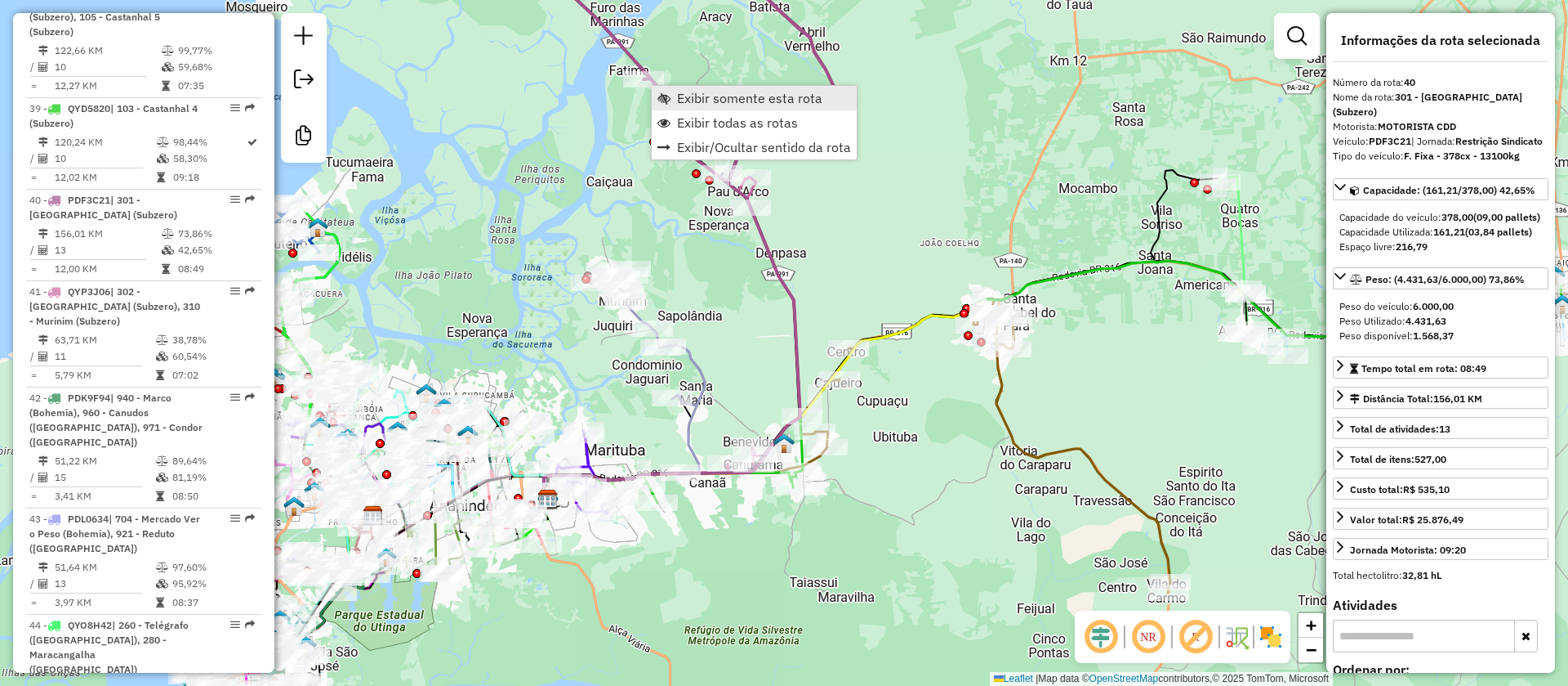
click at [725, 102] on span "Exibir somente esta rota" at bounding box center [750, 98] width 145 height 13
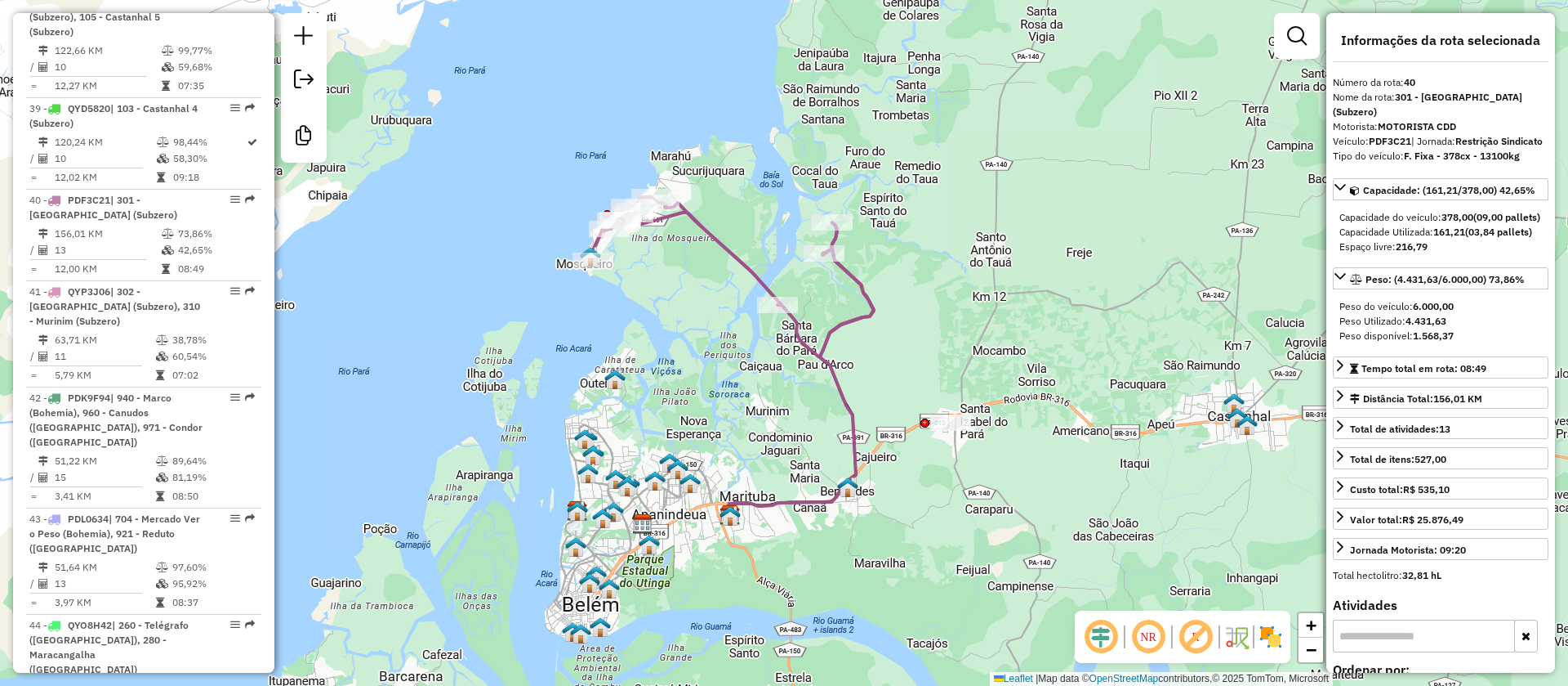
click at [898, 484] on div "Janela de atendimento Grade de atendimento Capacidade Transportadoras Veículos …" at bounding box center [784, 343] width 1568 height 686
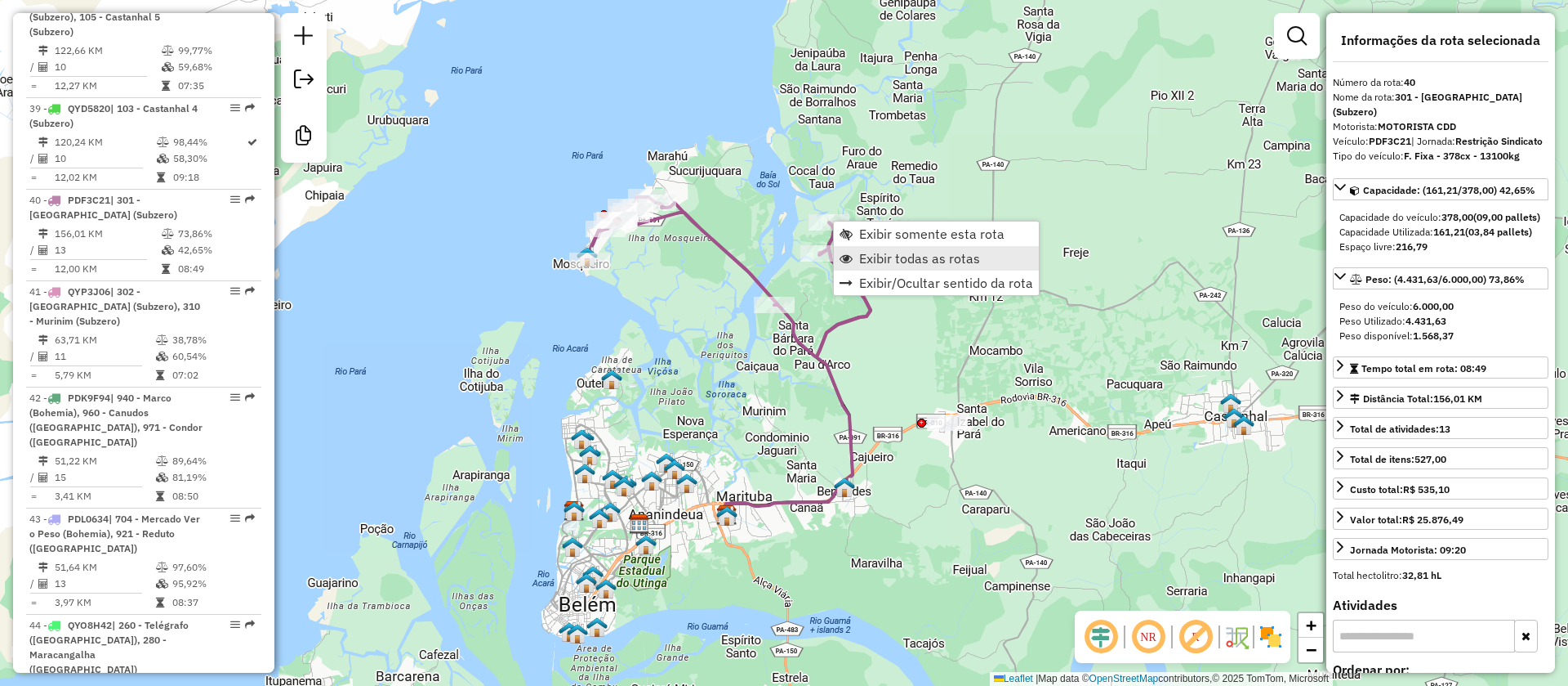
click at [896, 255] on span "Exibir todas as rotas" at bounding box center [920, 258] width 121 height 13
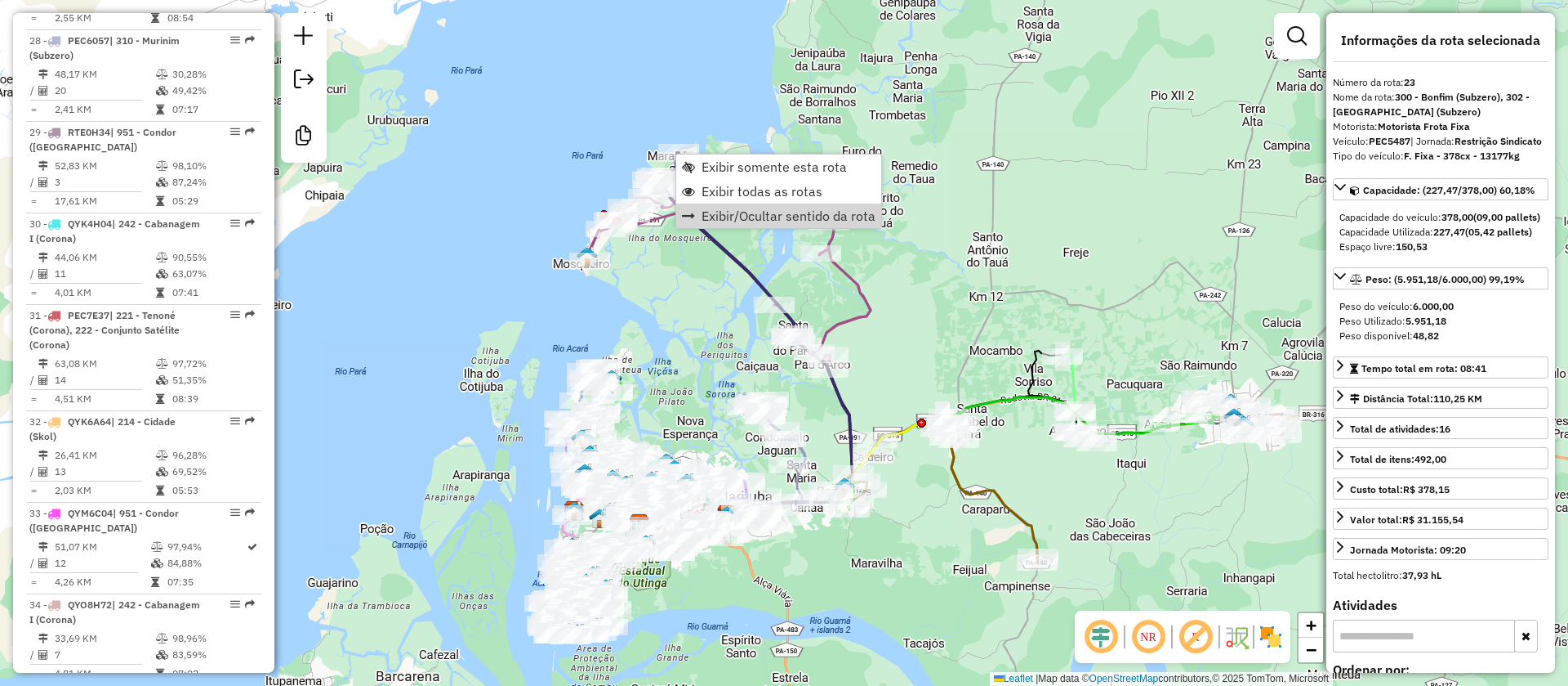
scroll to position [2773, 0]
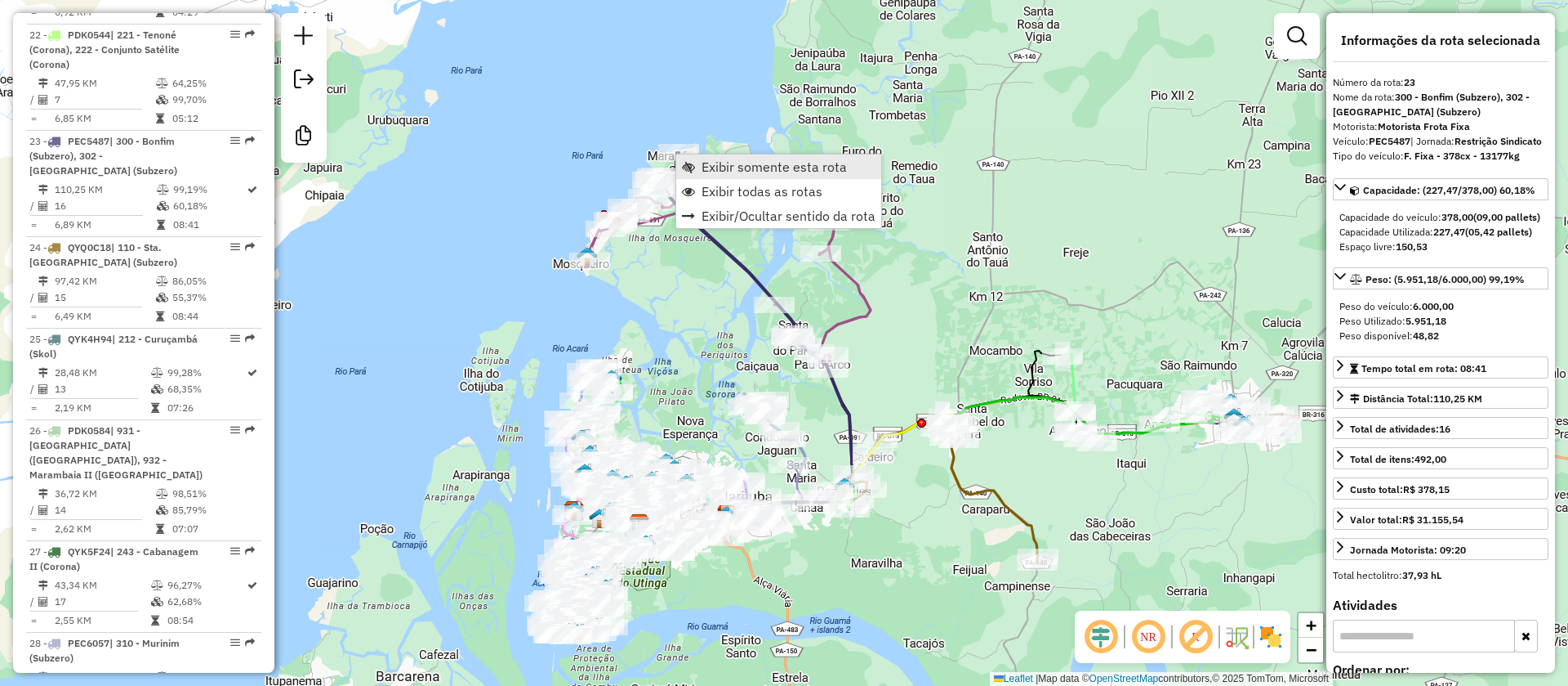
click at [771, 166] on span "Exibir somente esta rota" at bounding box center [775, 167] width 145 height 13
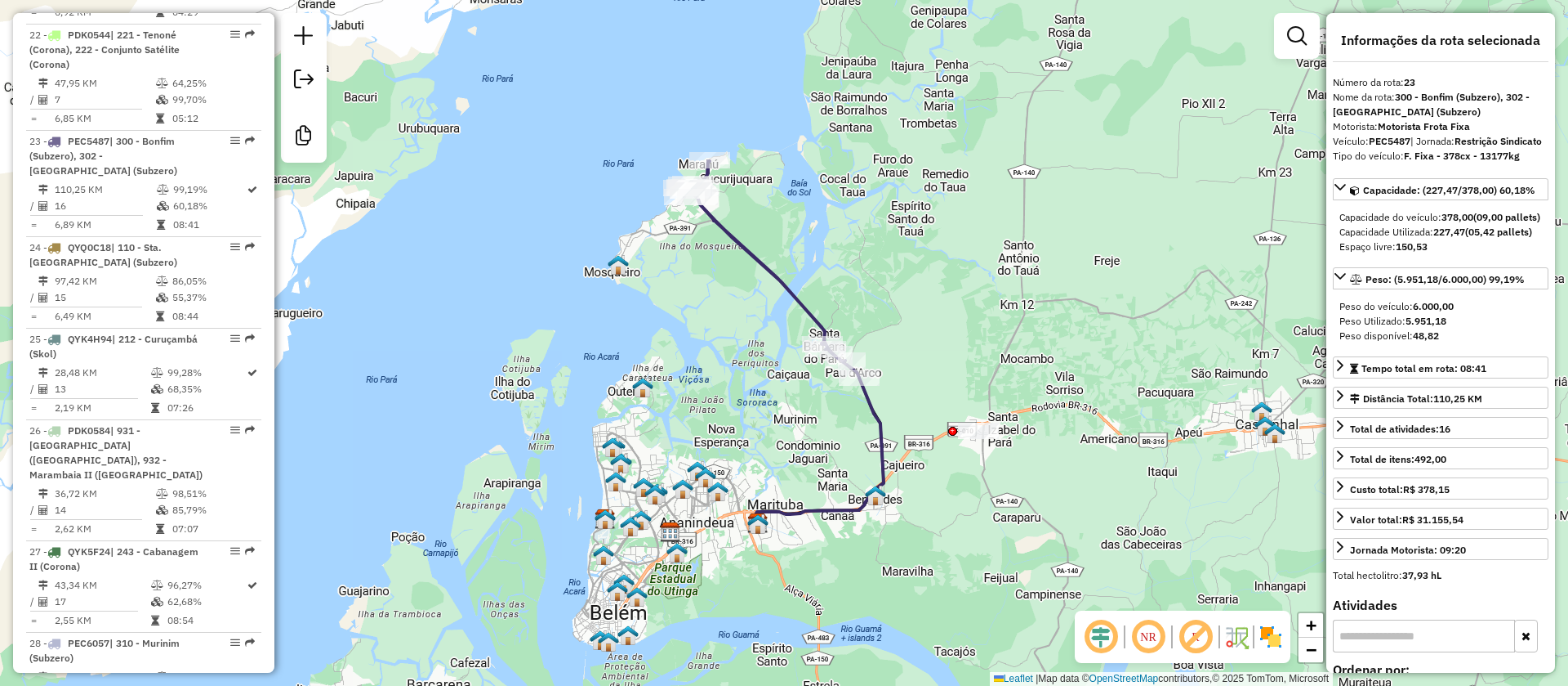
click at [933, 233] on div "Rota 23 - Placa PEC5487 44364263 - ALBERTH EPAMINONDAS Rota 23 - Placa PEC5487 …" at bounding box center [784, 343] width 1568 height 686
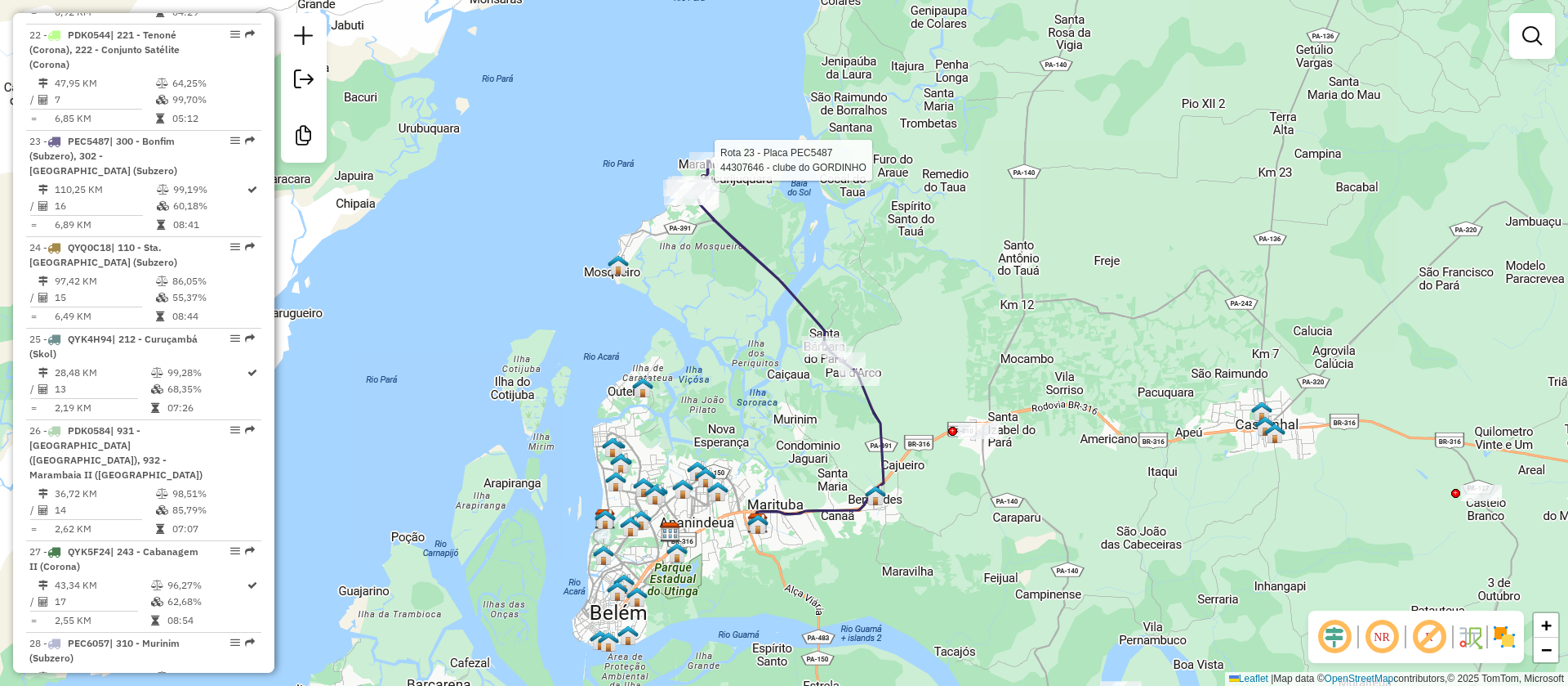
select select "**********"
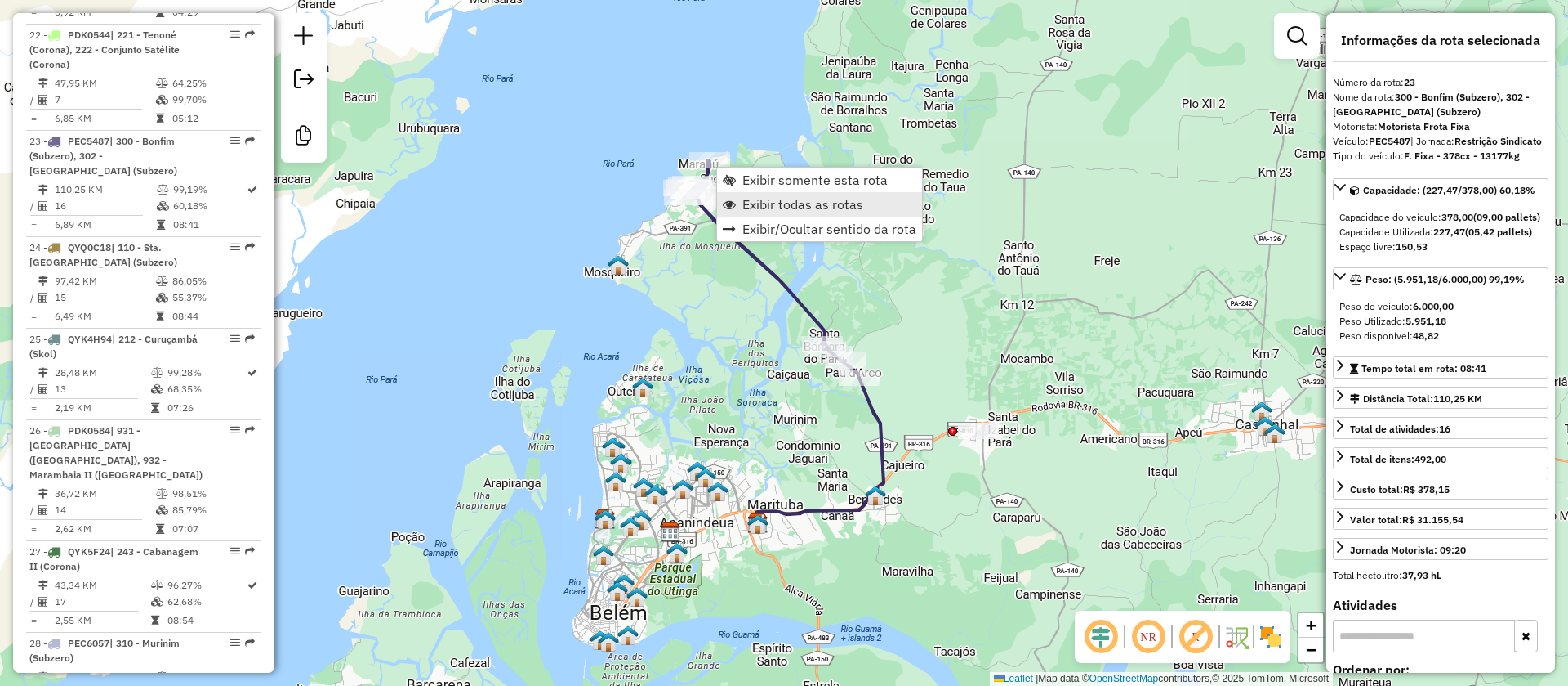
click at [764, 200] on span "Exibir todas as rotas" at bounding box center [803, 204] width 121 height 13
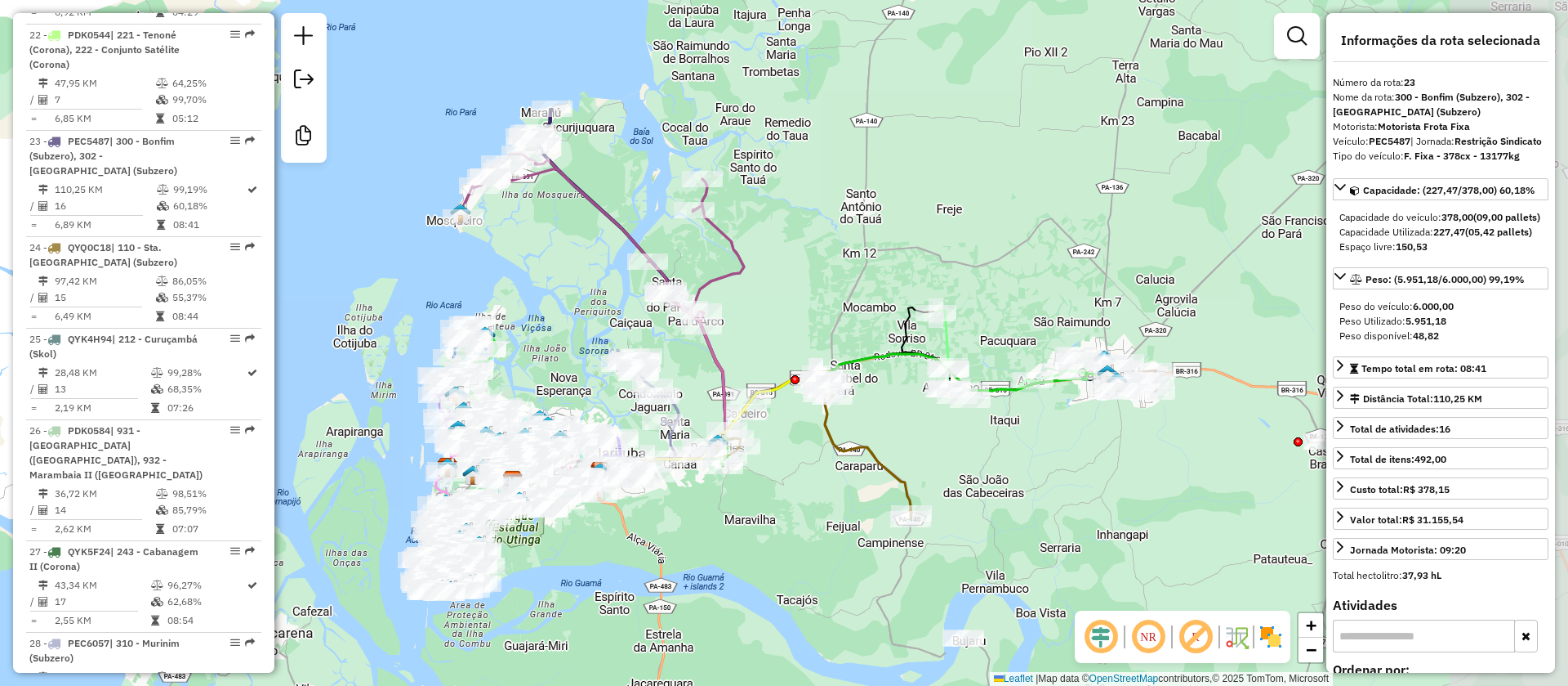
drag, startPoint x: 1000, startPoint y: 341, endPoint x: 835, endPoint y: 292, distance: 172.1
click at [842, 289] on div "Janela de atendimento Grade de atendimento Capacidade Transportadoras Veículos …" at bounding box center [784, 343] width 1568 height 686
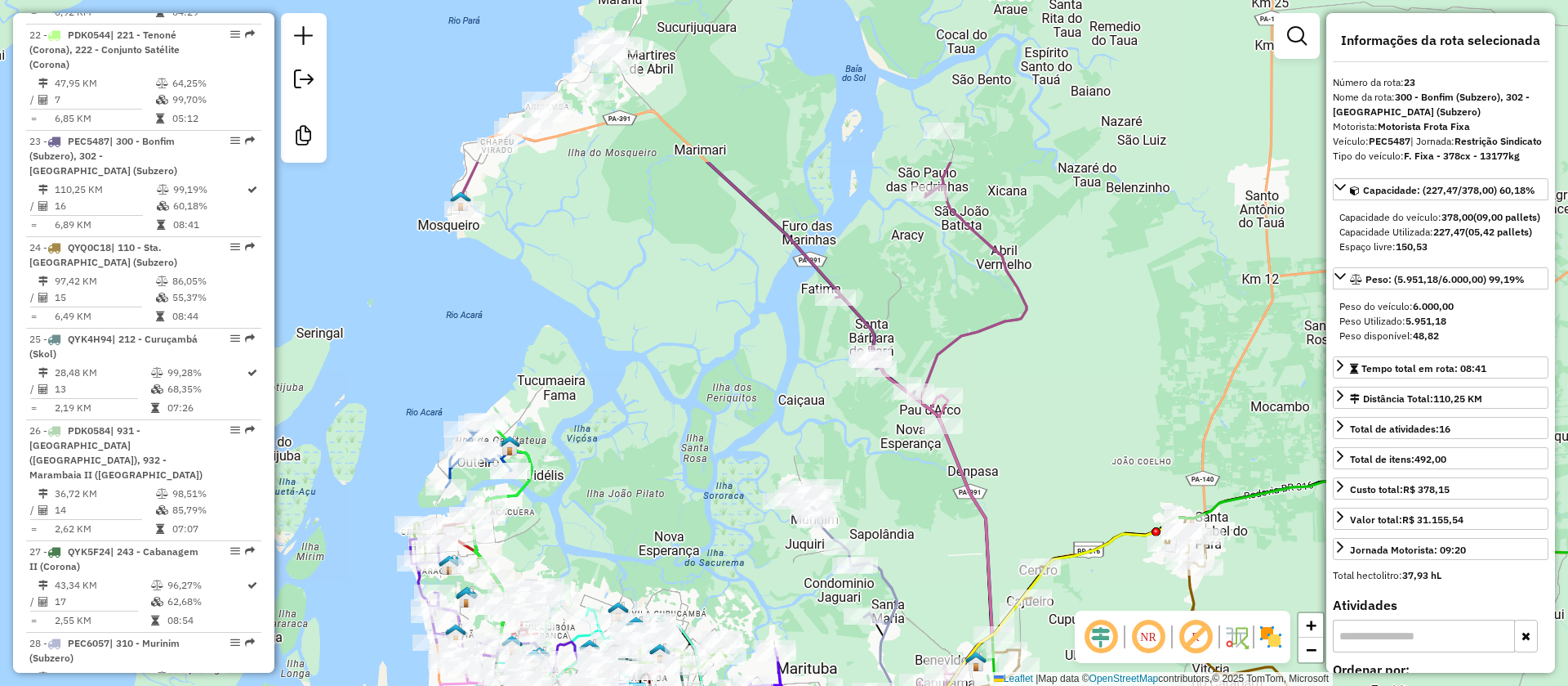
drag, startPoint x: 775, startPoint y: 341, endPoint x: 951, endPoint y: 471, distance: 218.8
click at [951, 471] on icon at bounding box center [864, 534] width 255 height 363
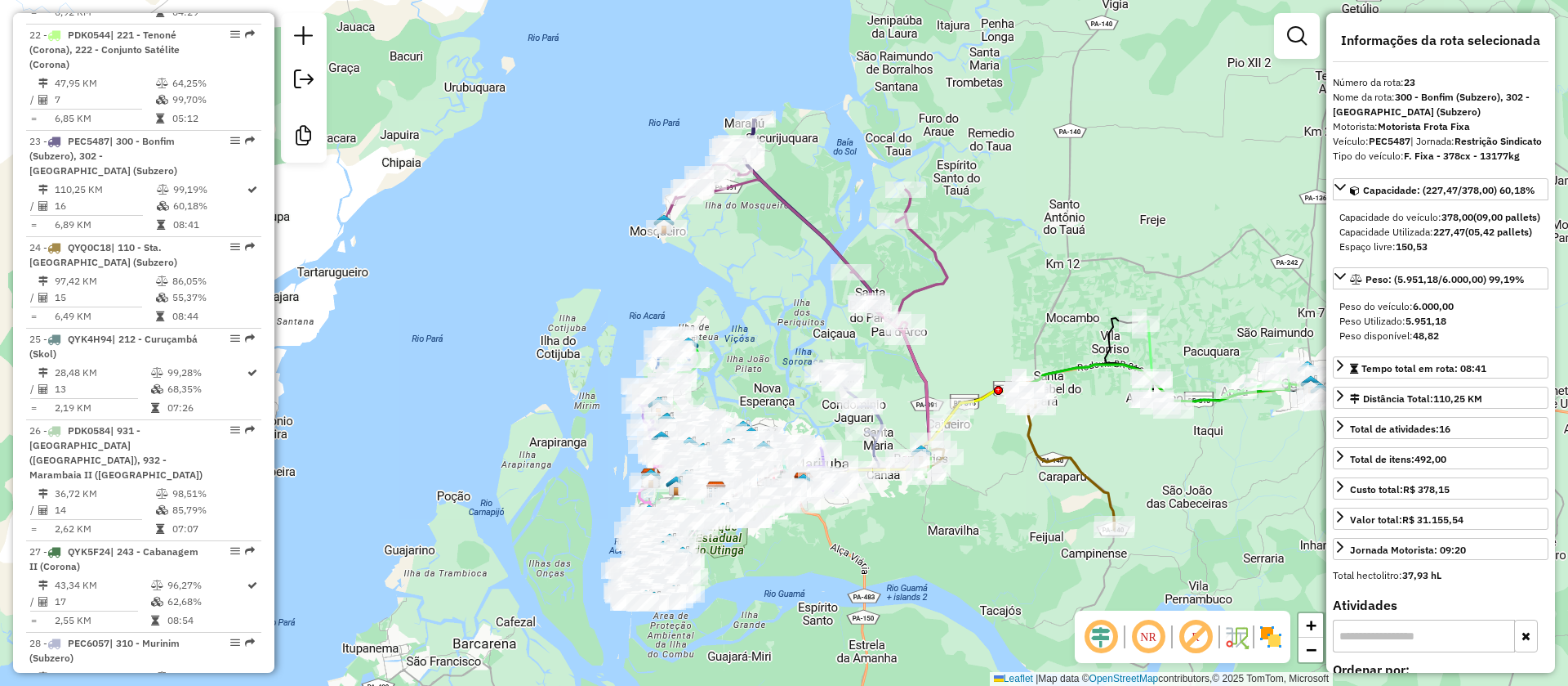
drag, startPoint x: 979, startPoint y: 402, endPoint x: 639, endPoint y: 185, distance: 403.3
click at [927, 340] on div "Janela de atendimento Grade de atendimento Capacidade Transportadoras Veículos …" at bounding box center [784, 343] width 1568 height 686
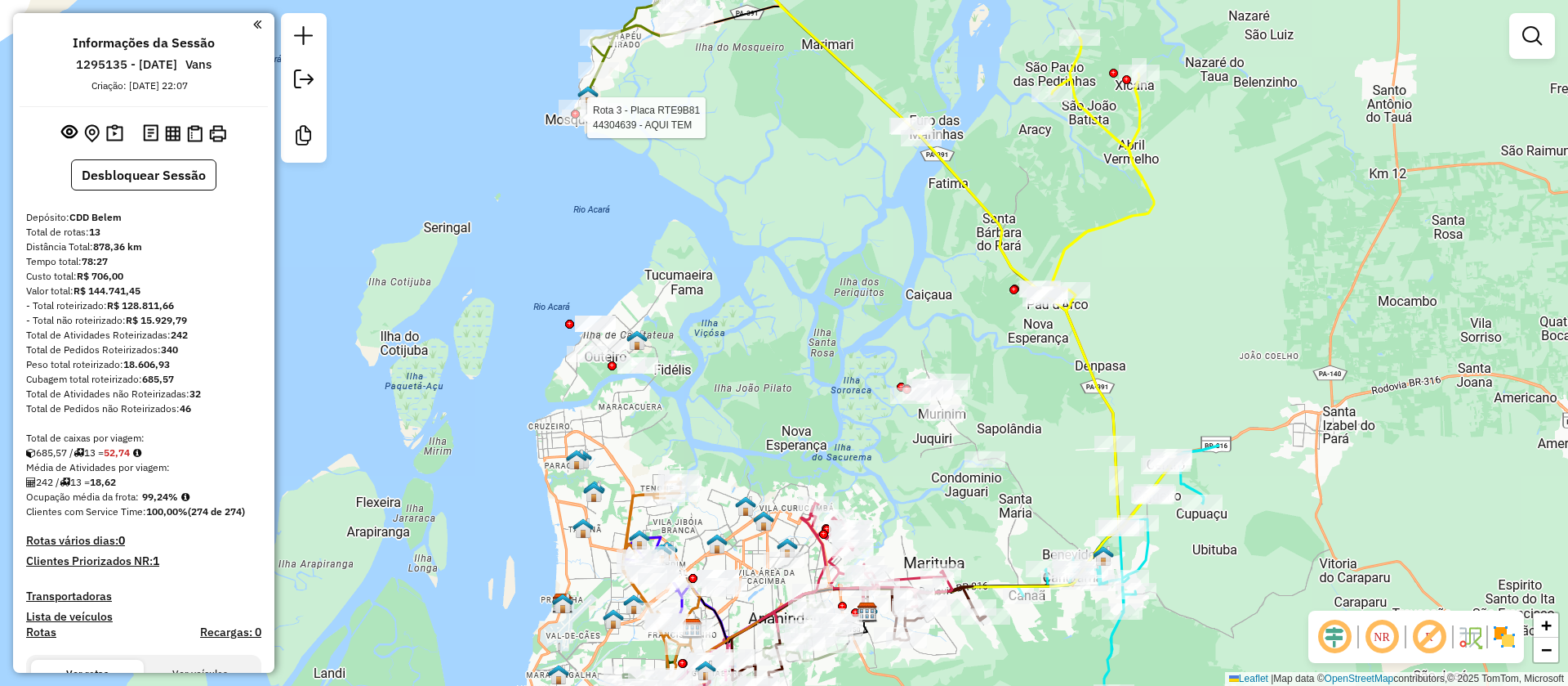
select select "**********"
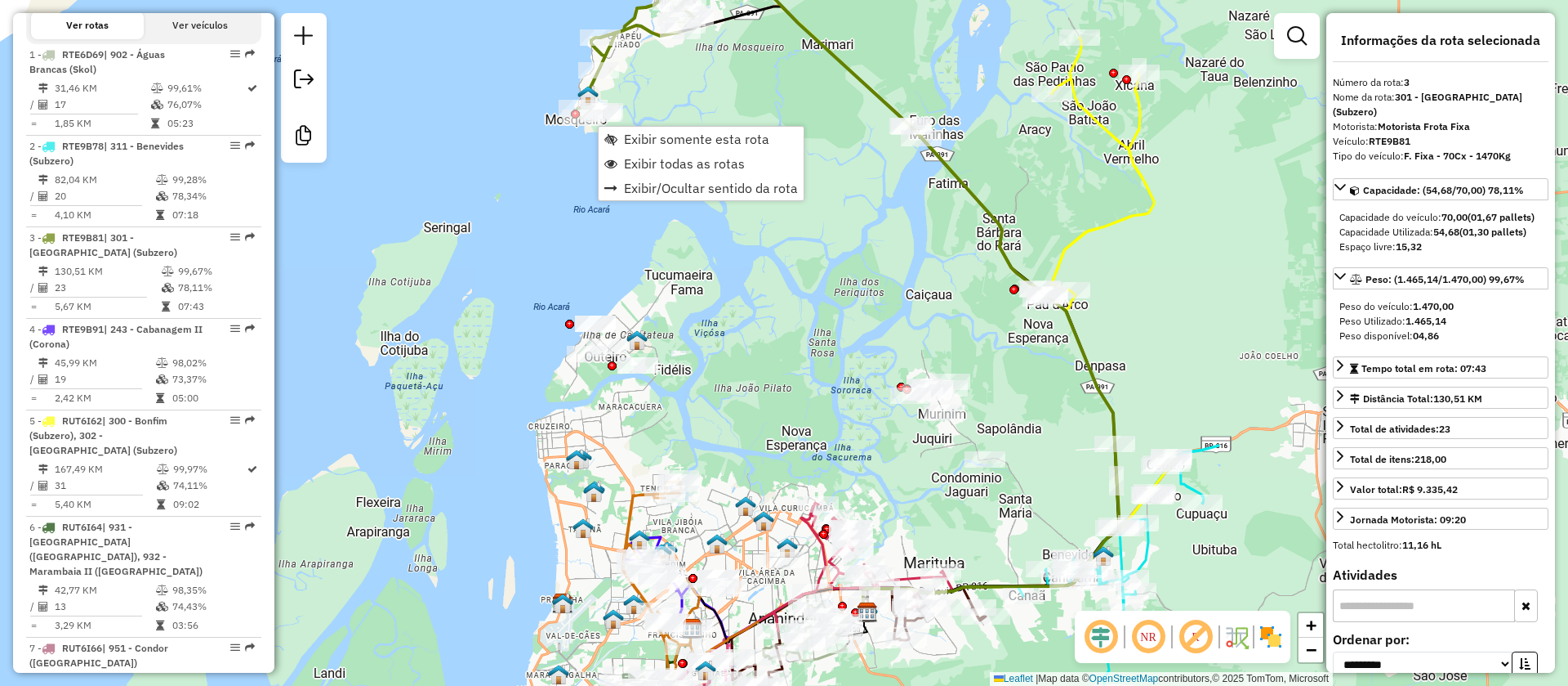
scroll to position [862, 0]
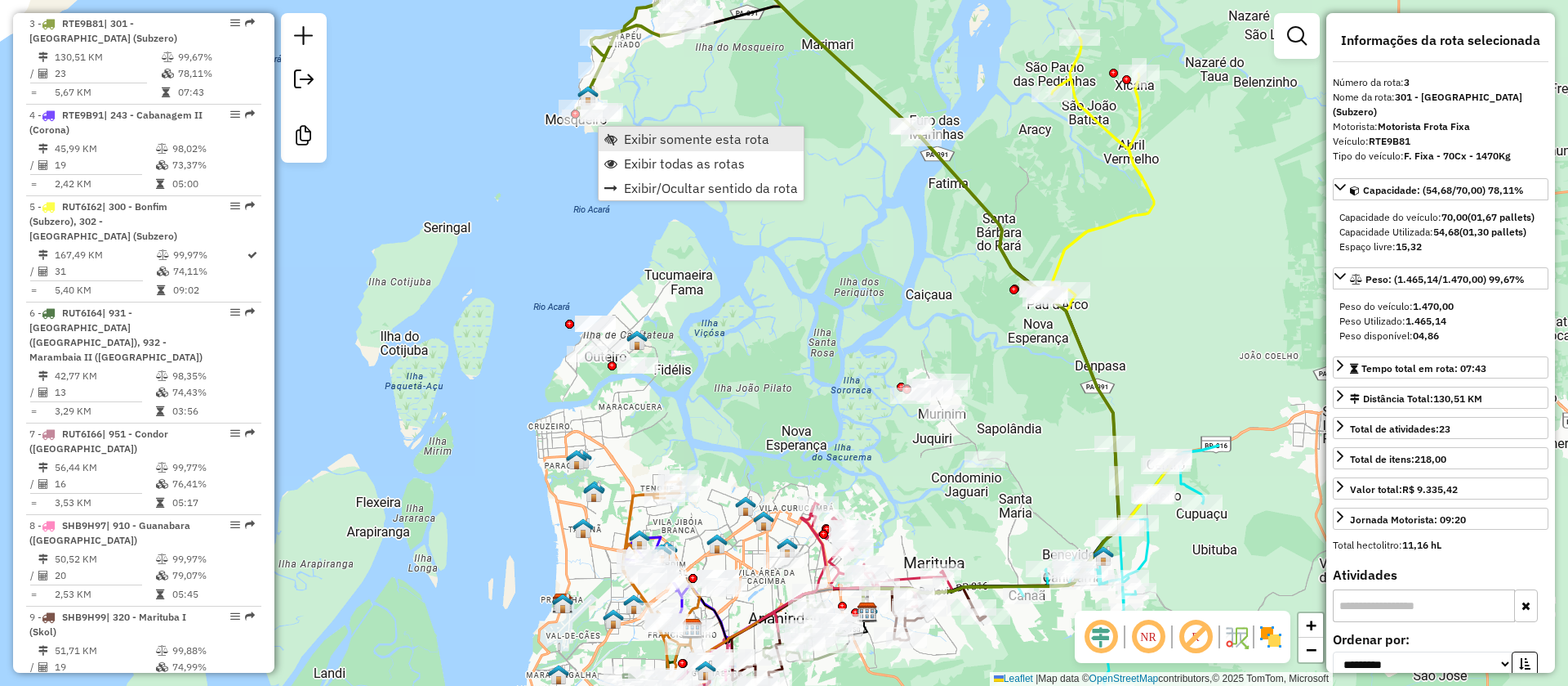
click at [657, 136] on span "Exibir somente esta rota" at bounding box center [696, 139] width 145 height 13
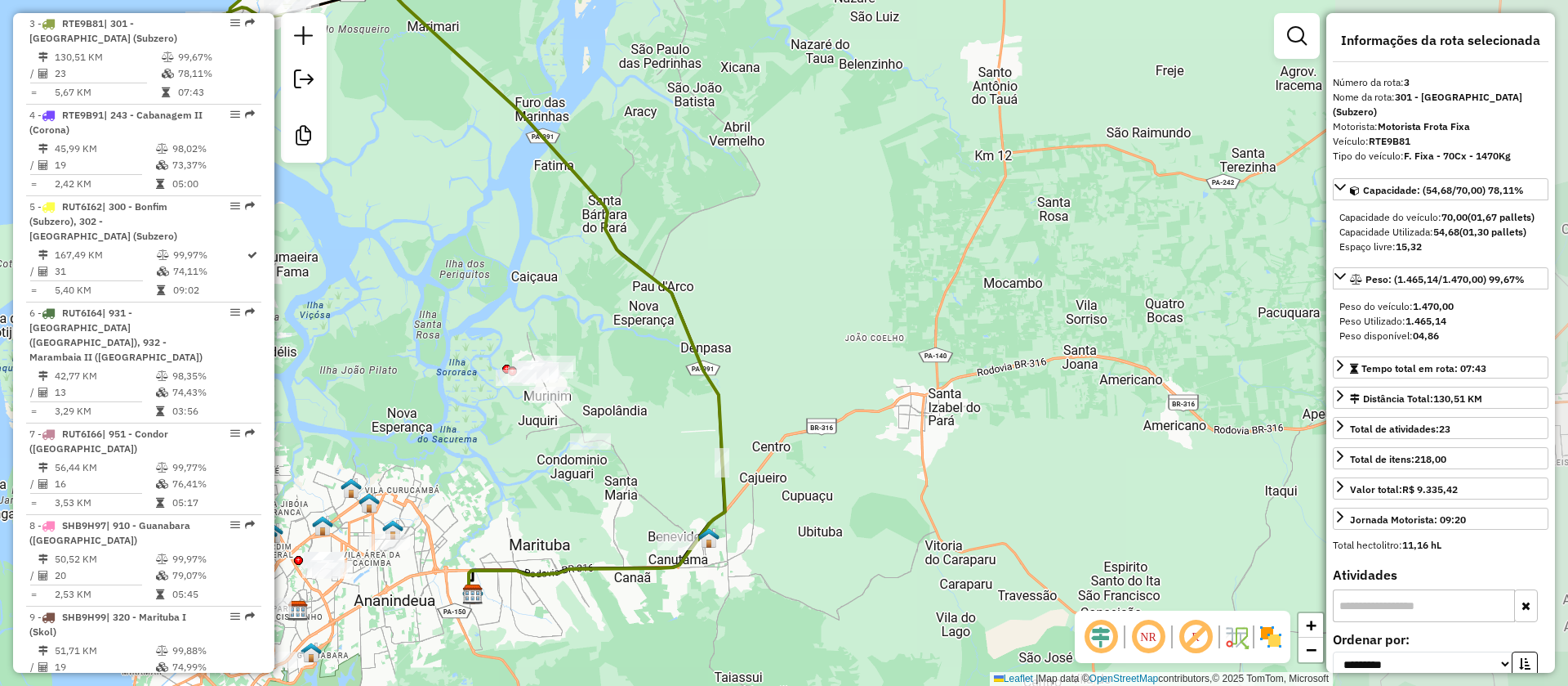
drag, startPoint x: 770, startPoint y: 412, endPoint x: 632, endPoint y: 367, distance: 145.2
click at [631, 367] on div "Janela de atendimento Grade de atendimento Capacidade Transportadoras Veículos …" at bounding box center [784, 343] width 1568 height 686
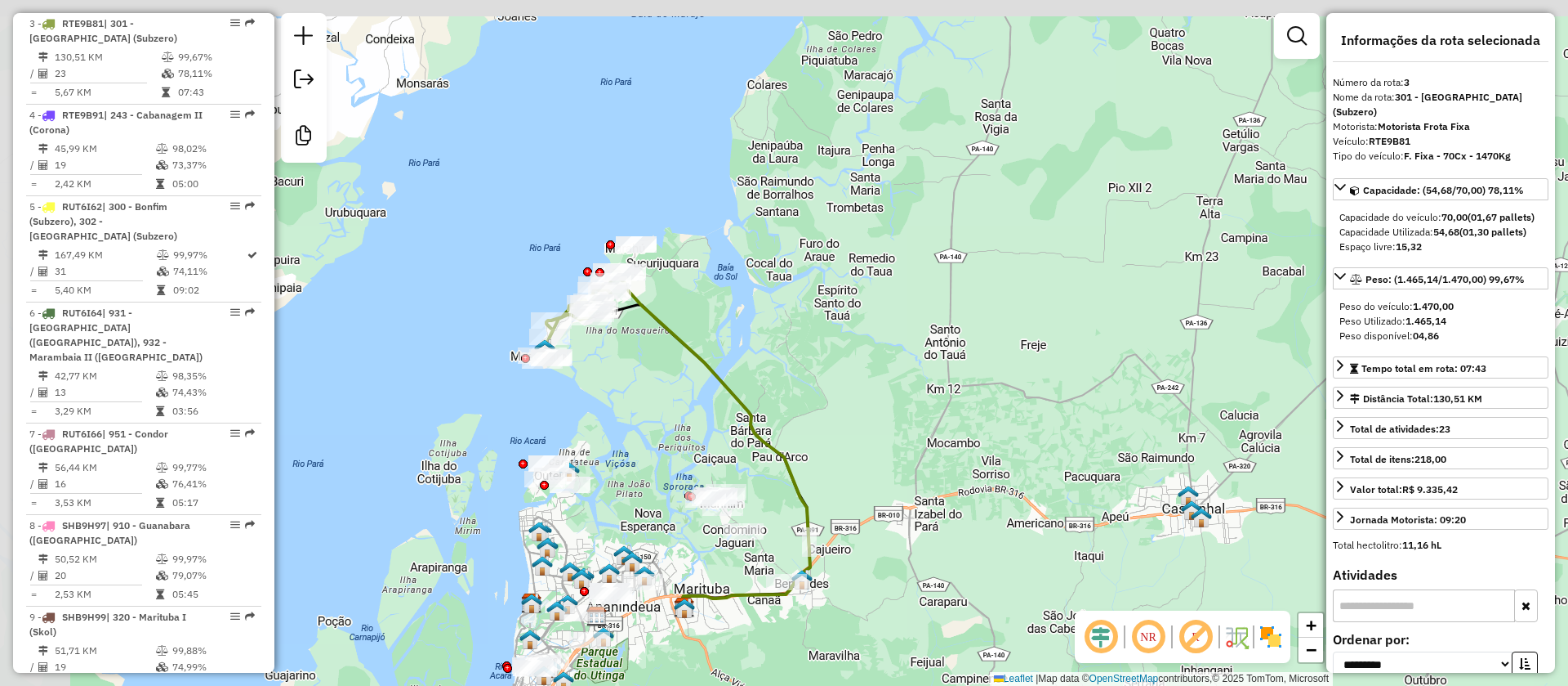
drag, startPoint x: 498, startPoint y: 266, endPoint x: 627, endPoint y: 396, distance: 183.1
click at [627, 396] on div "Janela de atendimento Grade de atendimento Capacidade Transportadoras Veículos …" at bounding box center [784, 343] width 1568 height 686
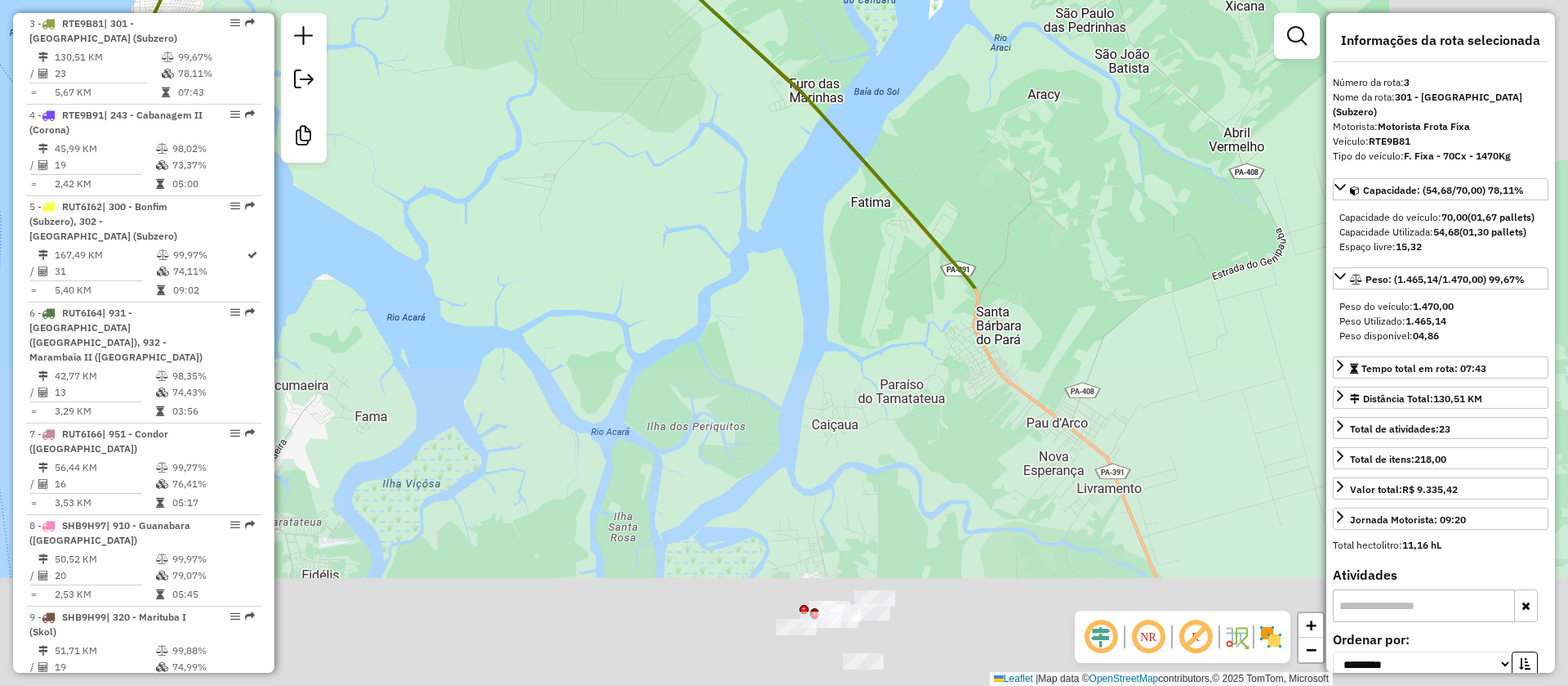
drag, startPoint x: 889, startPoint y: 331, endPoint x: 525, endPoint y: -48, distance: 525.5
click at [525, 0] on html "Aguarde... Pop-up bloqueado! Seu navegador bloqueou automáticamente a abertura …" at bounding box center [784, 343] width 1568 height 686
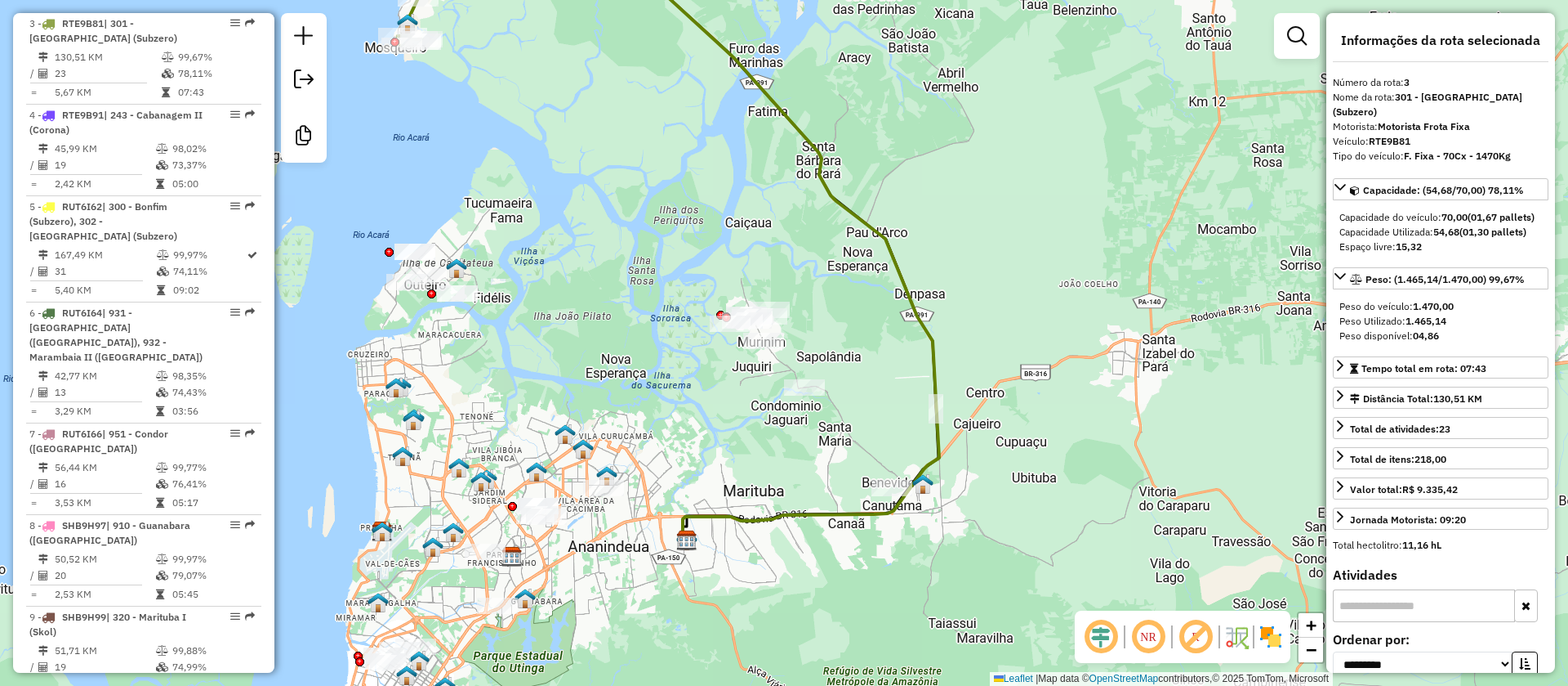
drag, startPoint x: 826, startPoint y: 439, endPoint x: 887, endPoint y: 585, distance: 158.2
click at [887, 456] on div "Janela de atendimento Grade de atendimento Capacidade Transportadoras Veículos …" at bounding box center [784, 343] width 1568 height 686
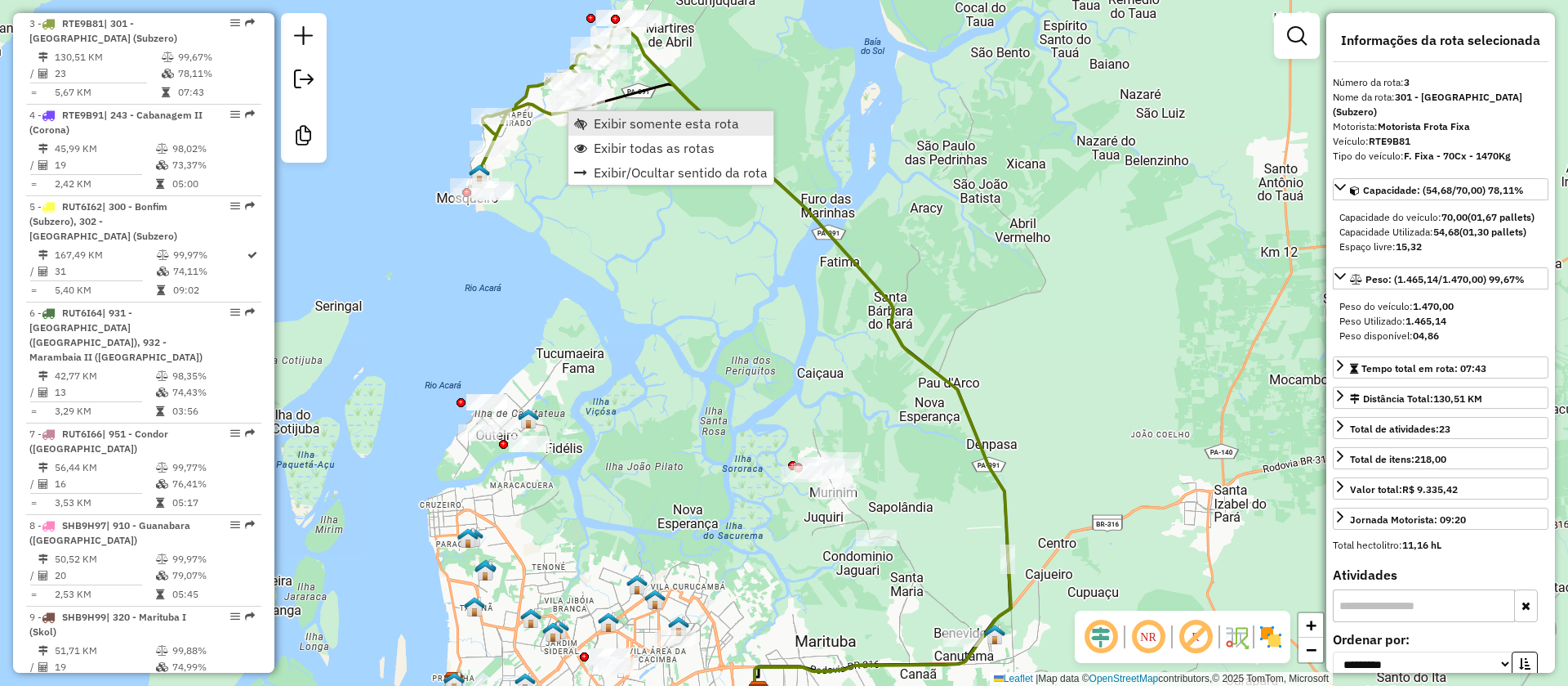
click at [615, 126] on span "Exibir somente esta rota" at bounding box center [667, 124] width 145 height 13
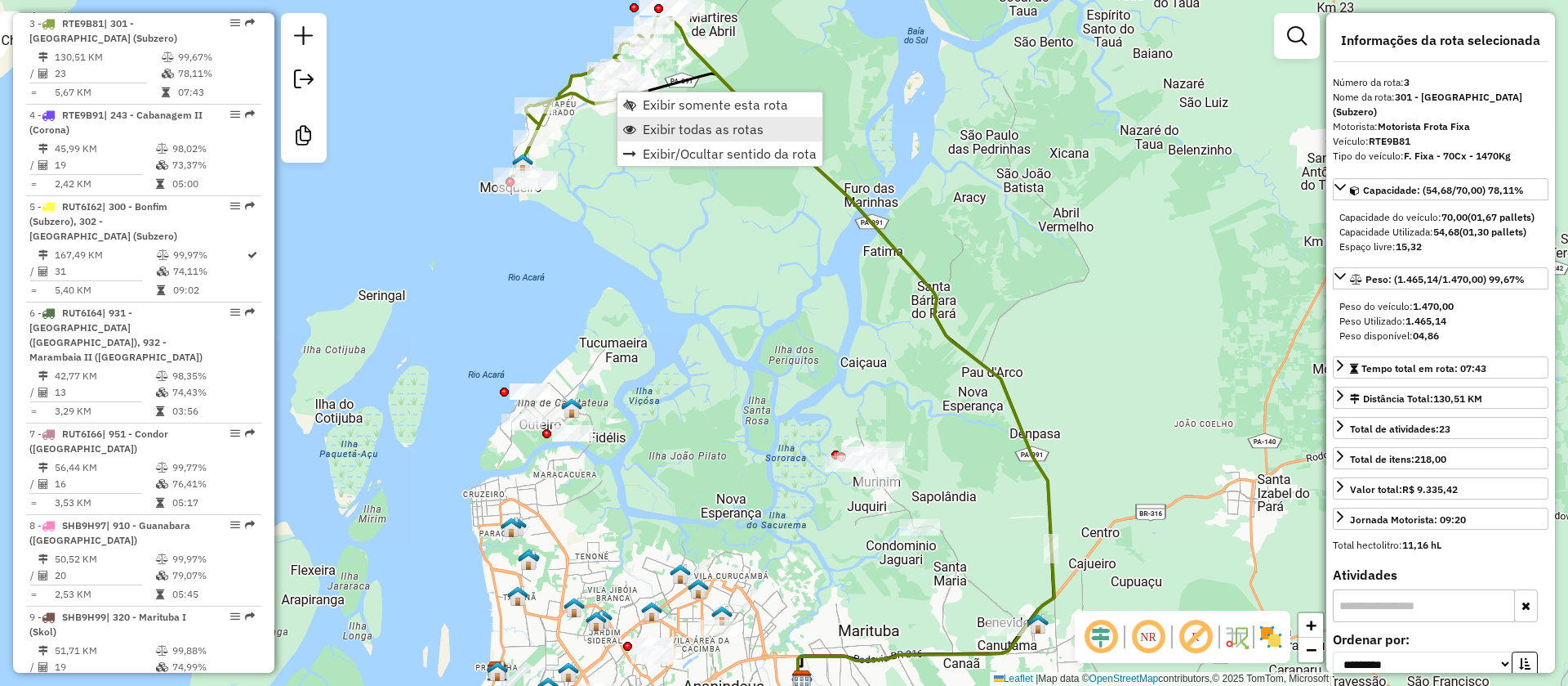
click at [676, 130] on span "Exibir todas as rotas" at bounding box center [703, 129] width 121 height 13
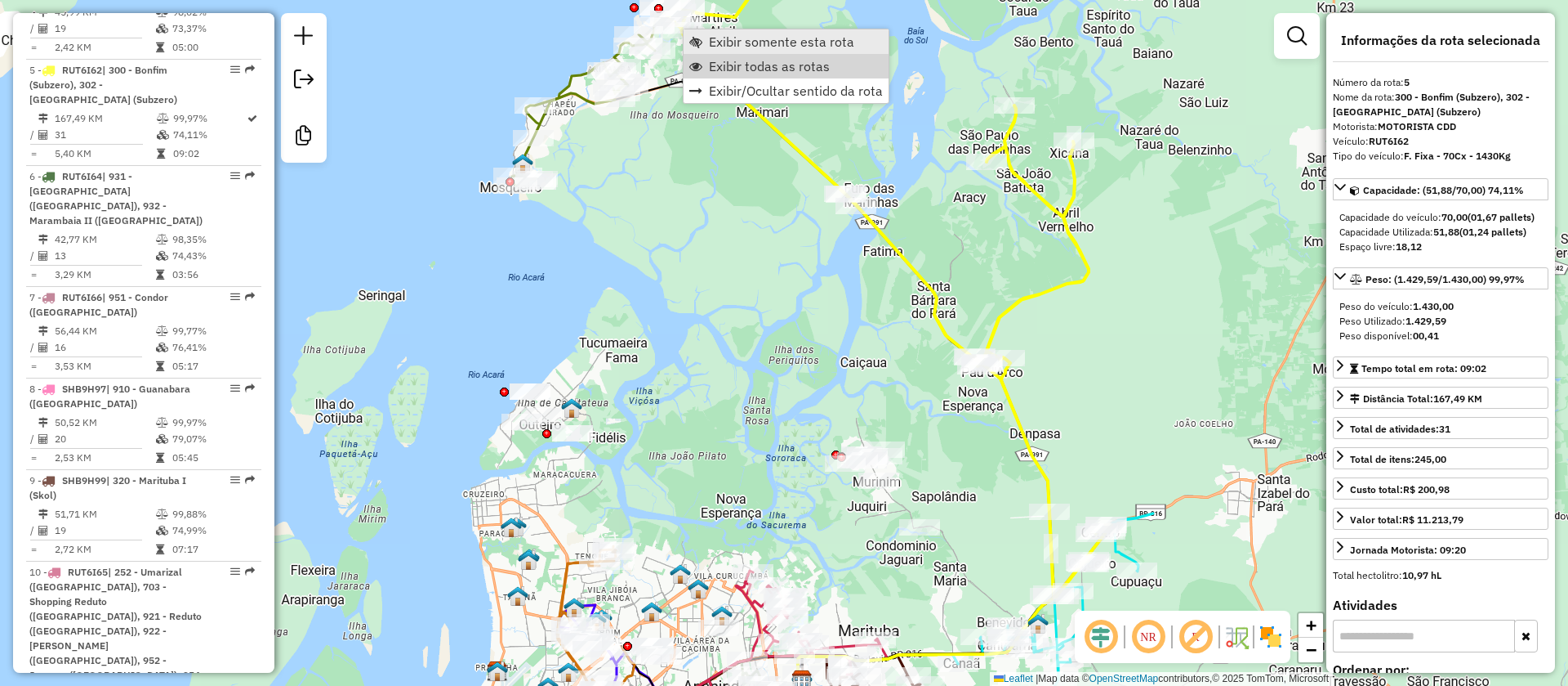
scroll to position [1045, 0]
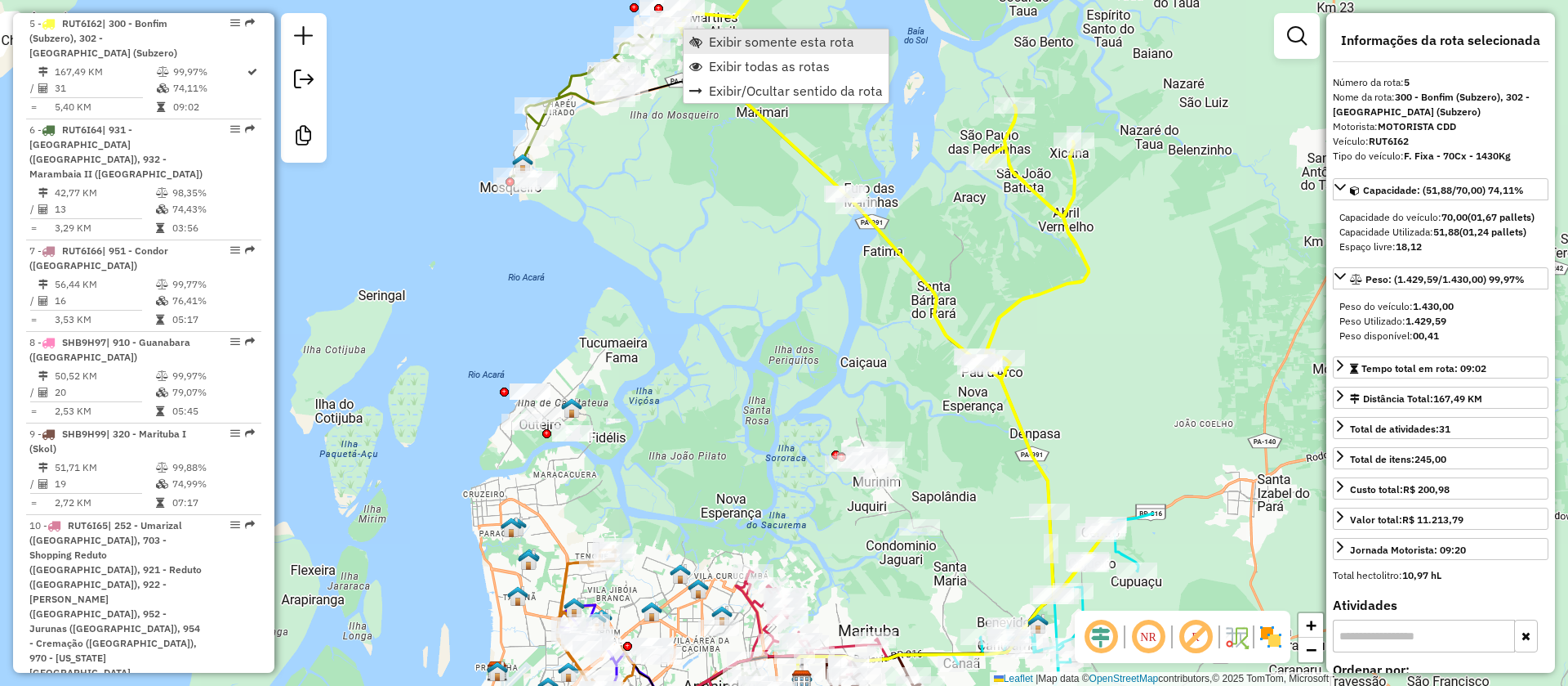
click at [728, 46] on span "Exibir somente esta rota" at bounding box center [781, 42] width 145 height 13
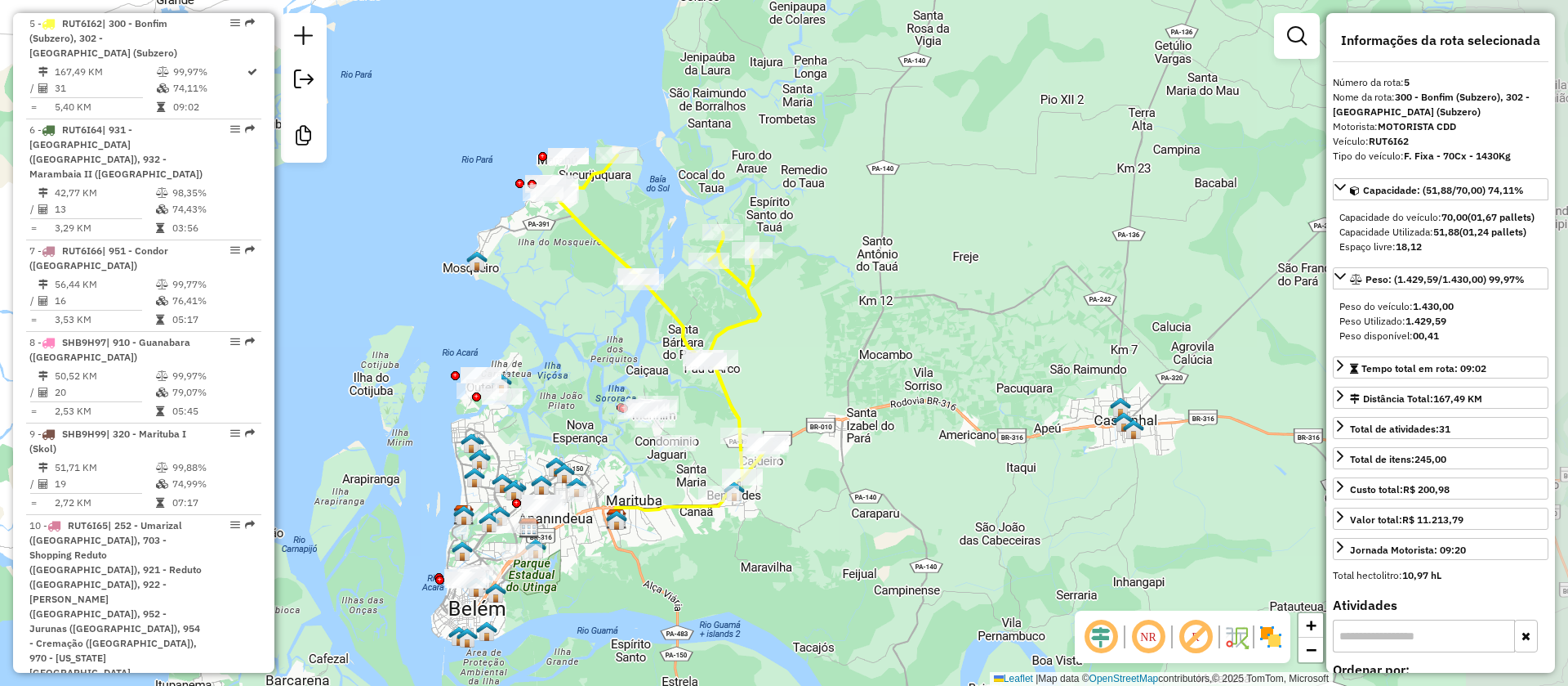
drag, startPoint x: 1020, startPoint y: 494, endPoint x: 887, endPoint y: 481, distance: 133.6
click at [893, 456] on div "Janela de atendimento Grade de atendimento Capacidade Transportadoras Veículos …" at bounding box center [784, 343] width 1568 height 686
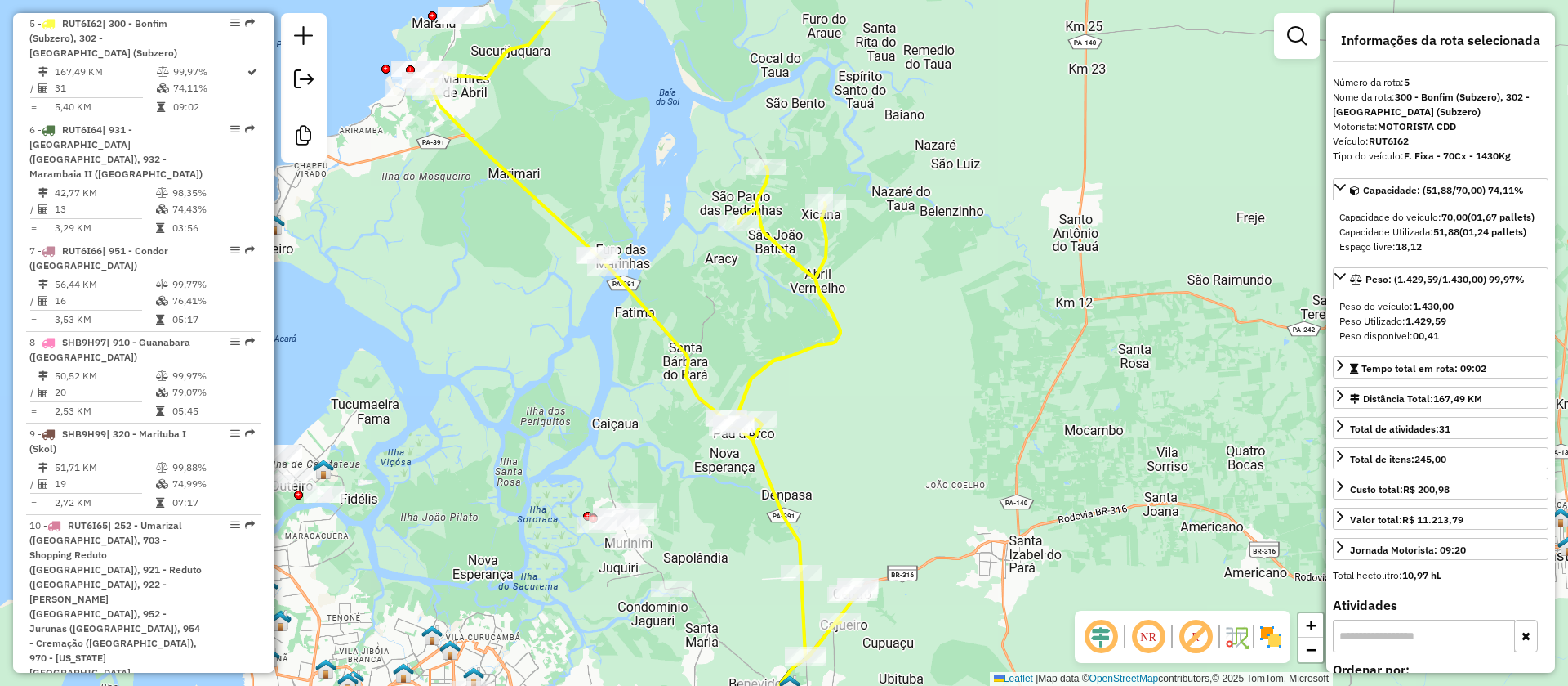
drag, startPoint x: 615, startPoint y: 161, endPoint x: 628, endPoint y: 141, distance: 23.9
click at [628, 141] on div "Janela de atendimento Grade de atendimento Capacidade Transportadoras Veículos …" at bounding box center [784, 343] width 1568 height 686
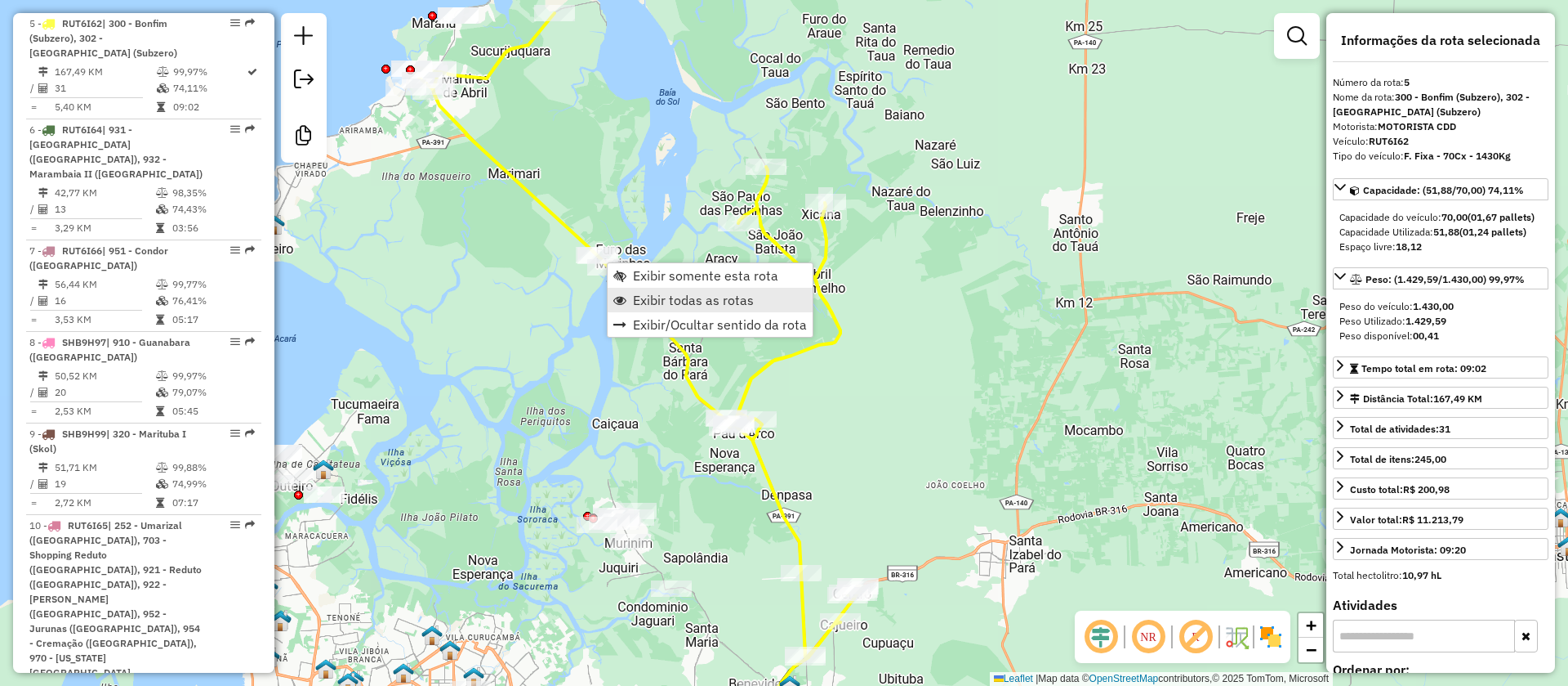
click at [676, 302] on span "Exibir todas as rotas" at bounding box center [693, 300] width 121 height 13
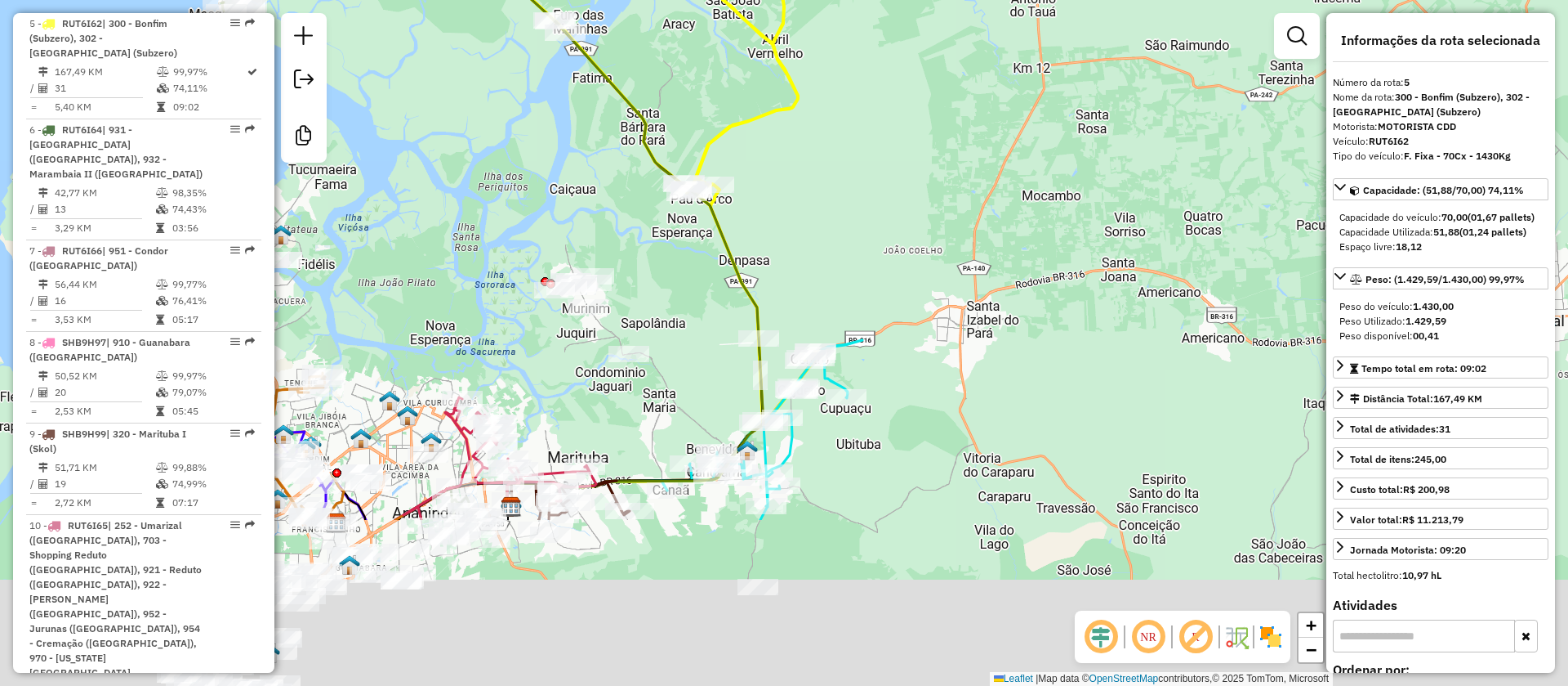
drag, startPoint x: 928, startPoint y: 397, endPoint x: 886, endPoint y: 206, distance: 195.6
click at [887, 202] on div "Janela de atendimento Grade de atendimento Capacidade Transportadoras Veículos …" at bounding box center [784, 343] width 1568 height 686
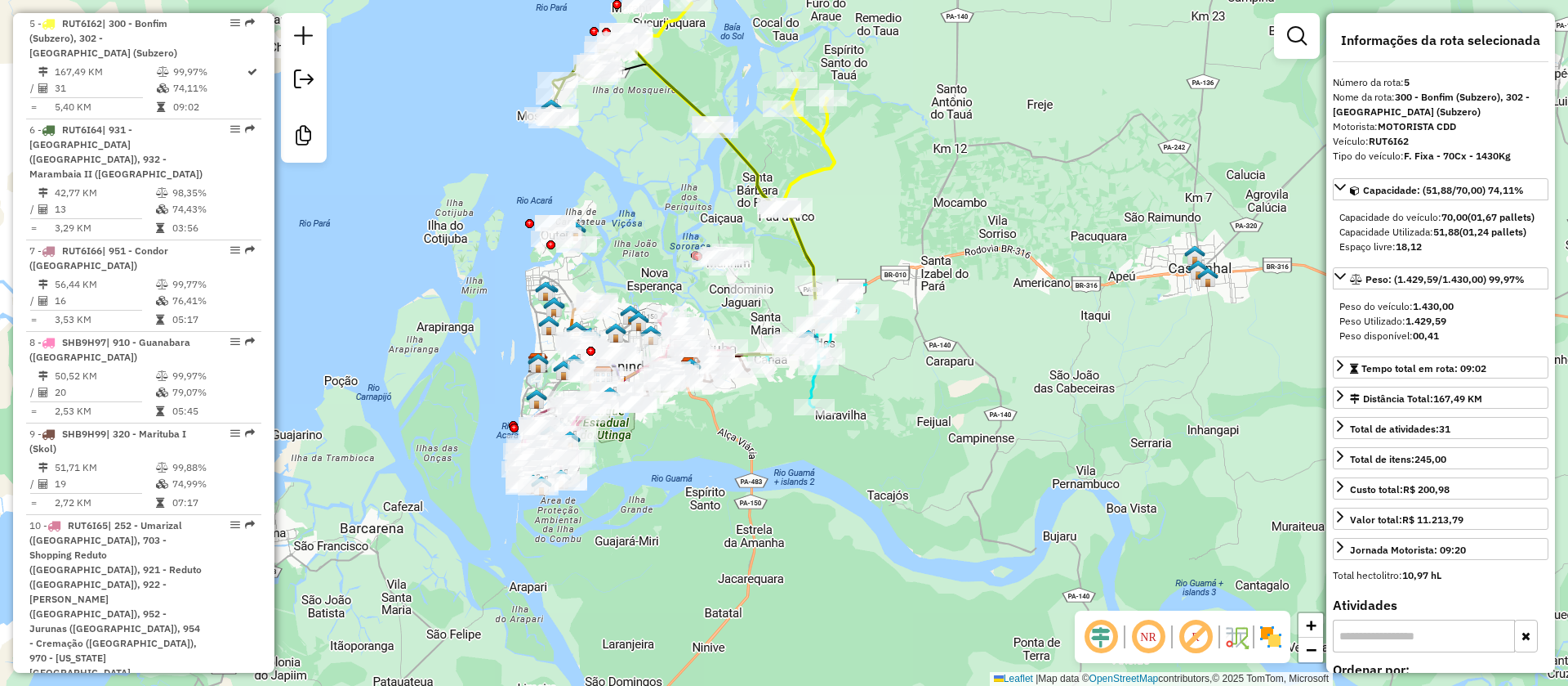
drag, startPoint x: 944, startPoint y: 136, endPoint x: 987, endPoint y: 120, distance: 45.9
click at [962, 264] on div "Janela de atendimento Grade de atendimento Capacidade Transportadoras Veículos …" at bounding box center [784, 343] width 1568 height 686
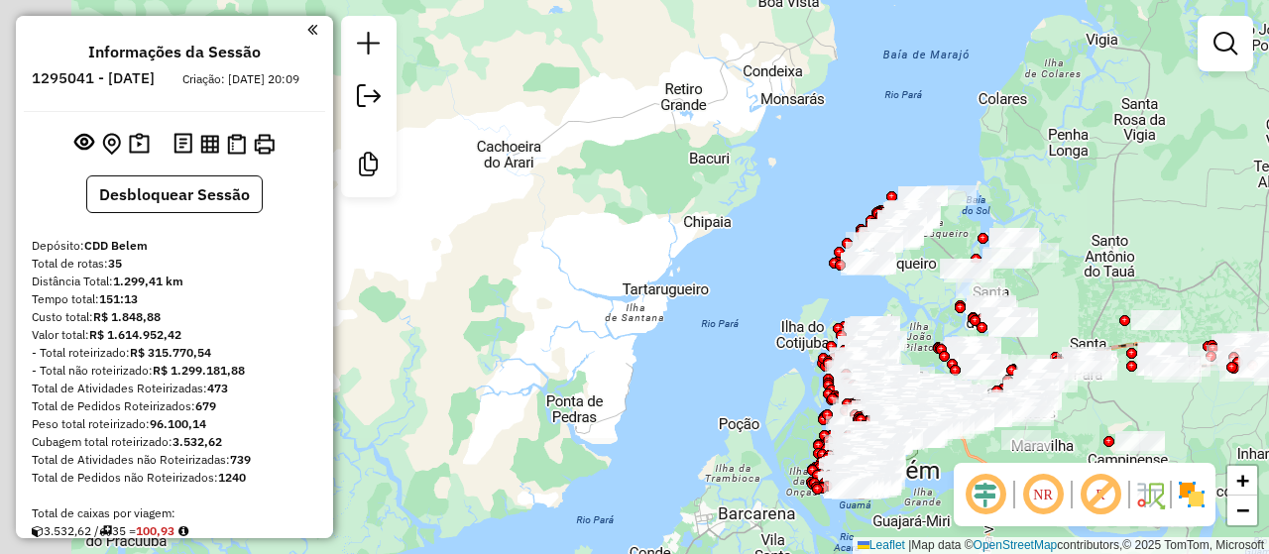
click at [1125, 416] on div "Janela de atendimento Grade de atendimento Capacidade Transportadoras Veículos …" at bounding box center [634, 277] width 1269 height 554
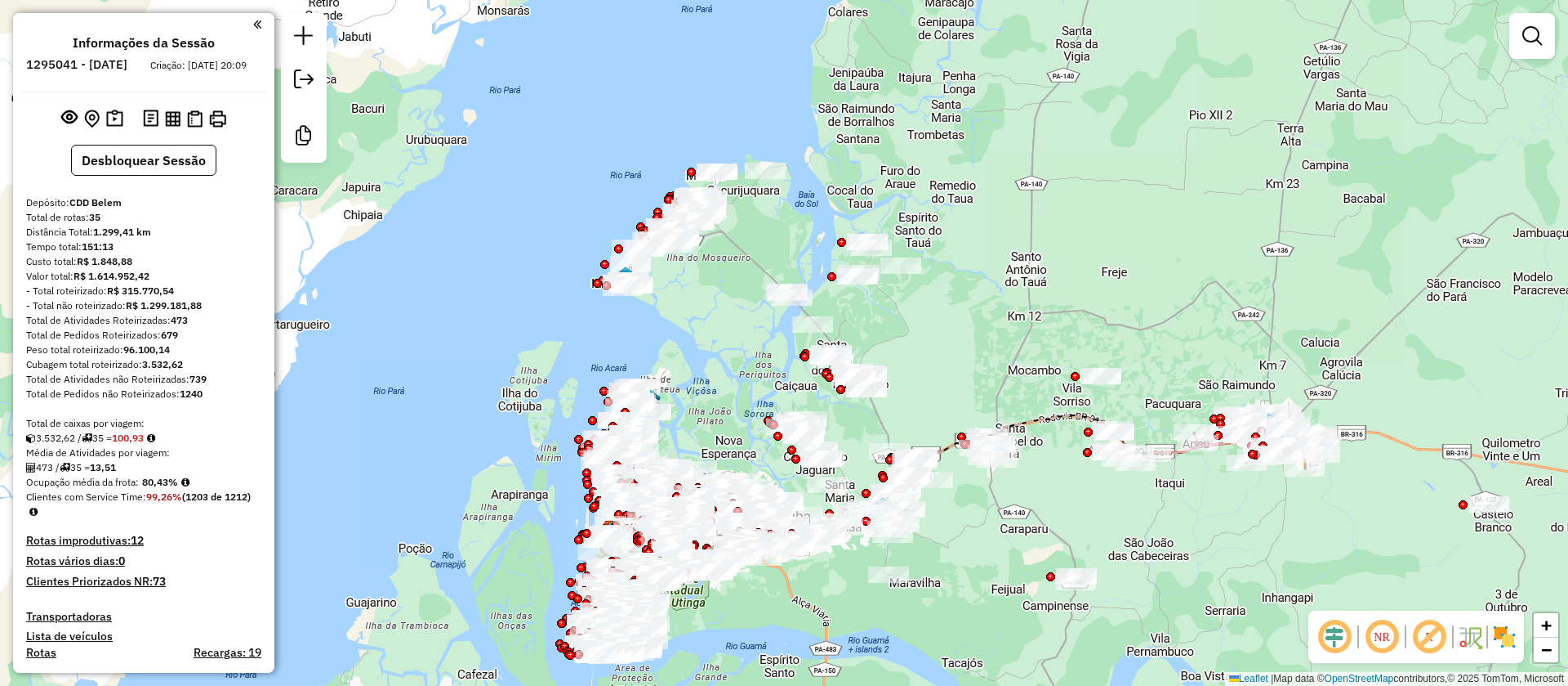
drag, startPoint x: 916, startPoint y: 317, endPoint x: 873, endPoint y: 327, distance: 44.1
click at [915, 317] on div "Janela de atendimento Grade de atendimento Capacidade Transportadoras Veículos …" at bounding box center [784, 343] width 1568 height 686
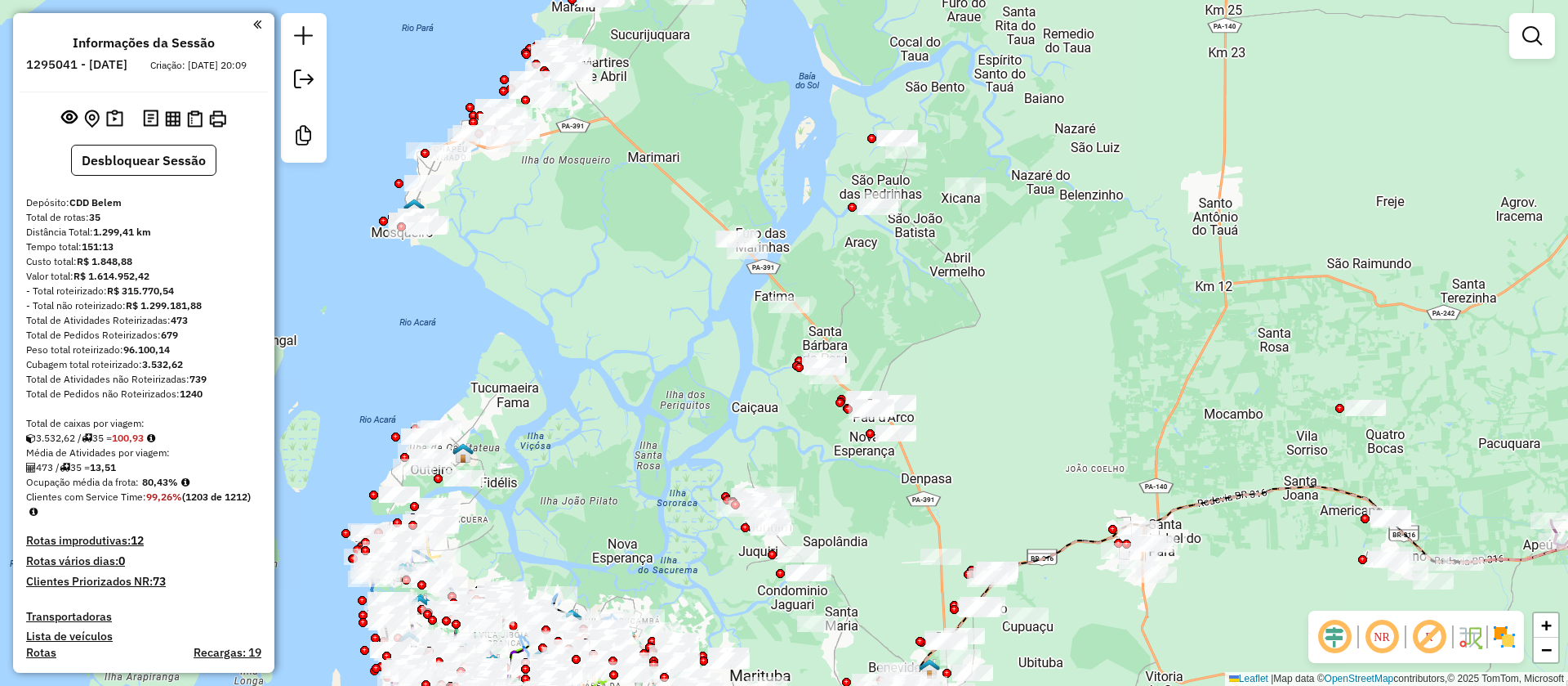
drag, startPoint x: 934, startPoint y: 320, endPoint x: 931, endPoint y: 330, distance: 10.4
